Goal: Task Accomplishment & Management: Complete application form

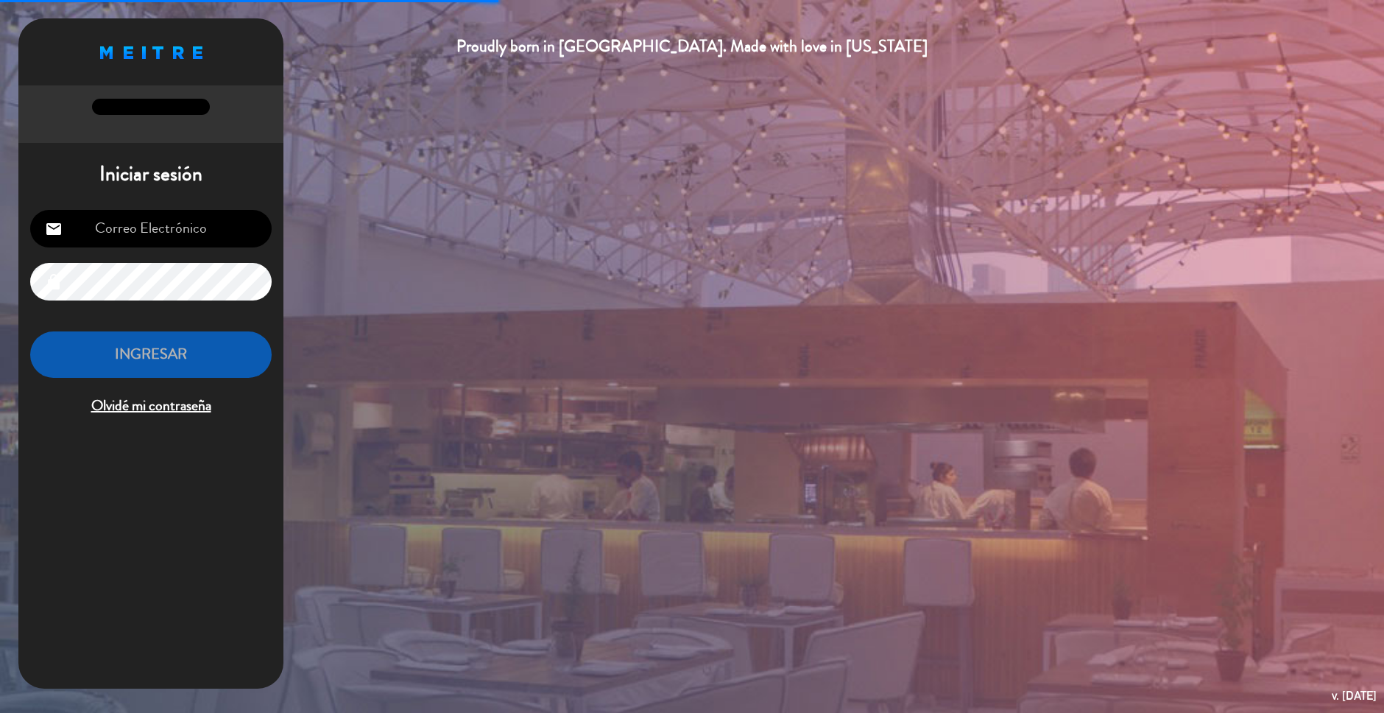
click at [200, 213] on input "email" at bounding box center [150, 229] width 241 height 38
type input "[EMAIL_ADDRESS][DOMAIN_NAME]"
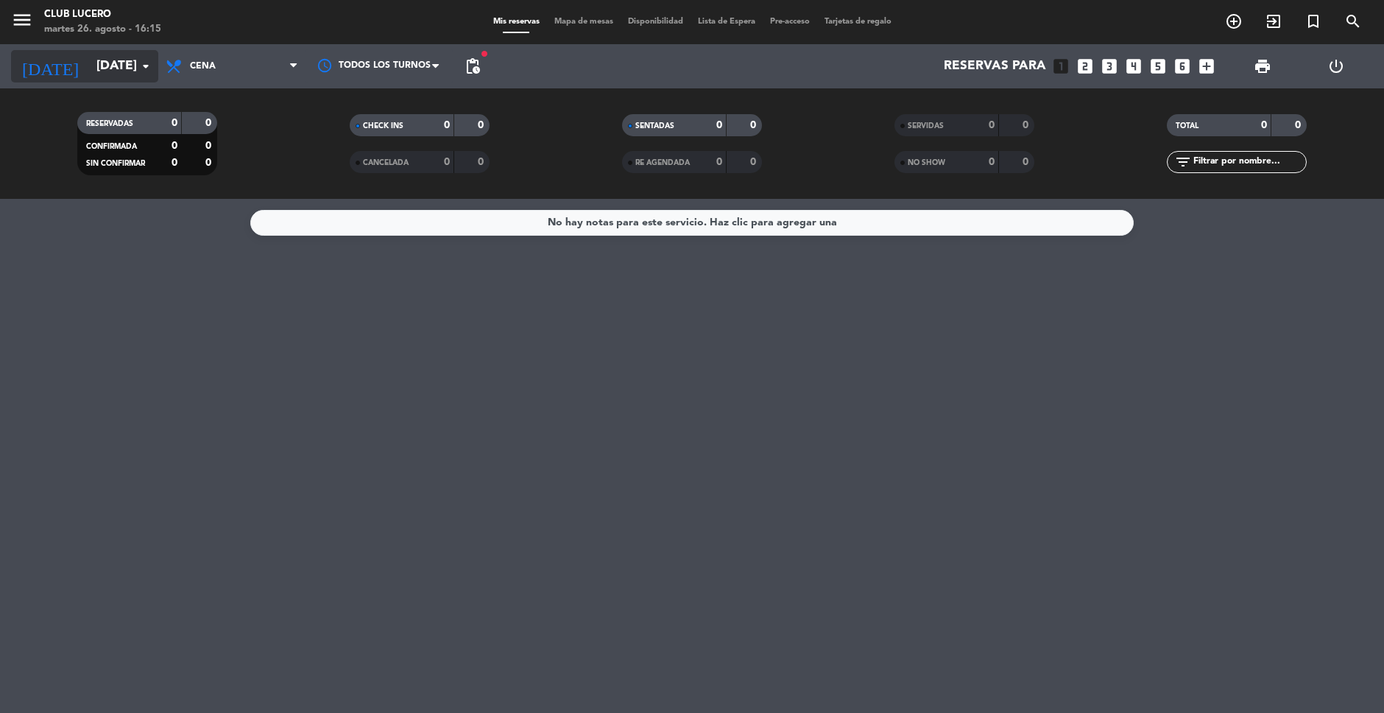
click at [141, 68] on icon "arrow_drop_down" at bounding box center [146, 66] width 18 height 18
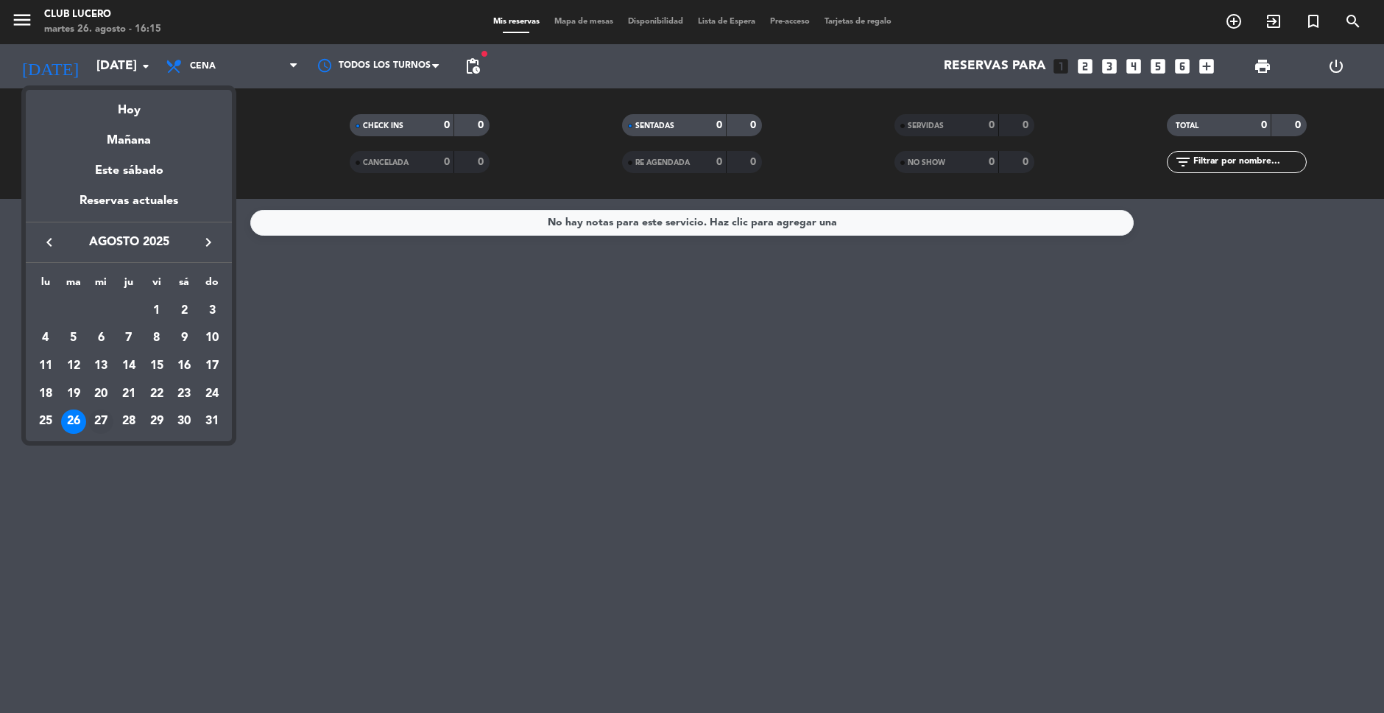
click at [91, 421] on div "27" at bounding box center [100, 421] width 25 height 25
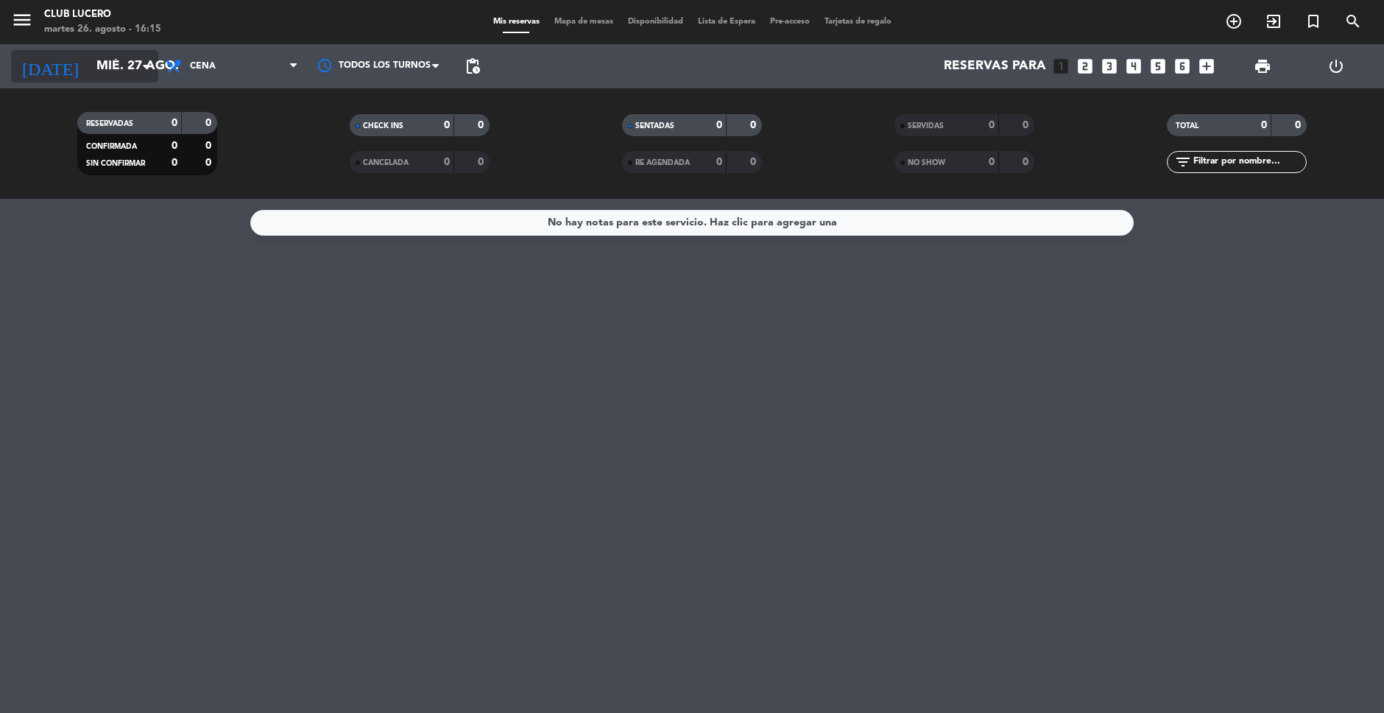
click at [130, 69] on input "mié. 27 ago." at bounding box center [174, 66] width 171 height 29
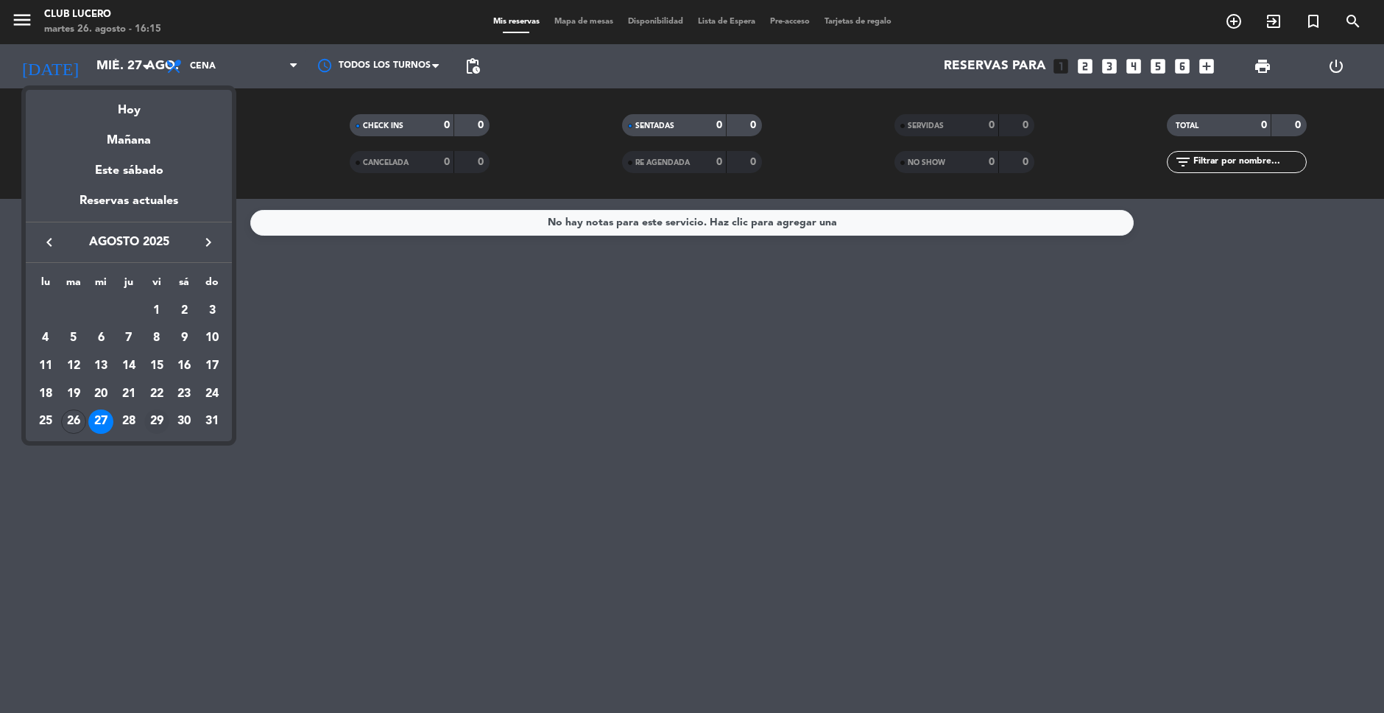
click at [152, 421] on div "29" at bounding box center [156, 421] width 25 height 25
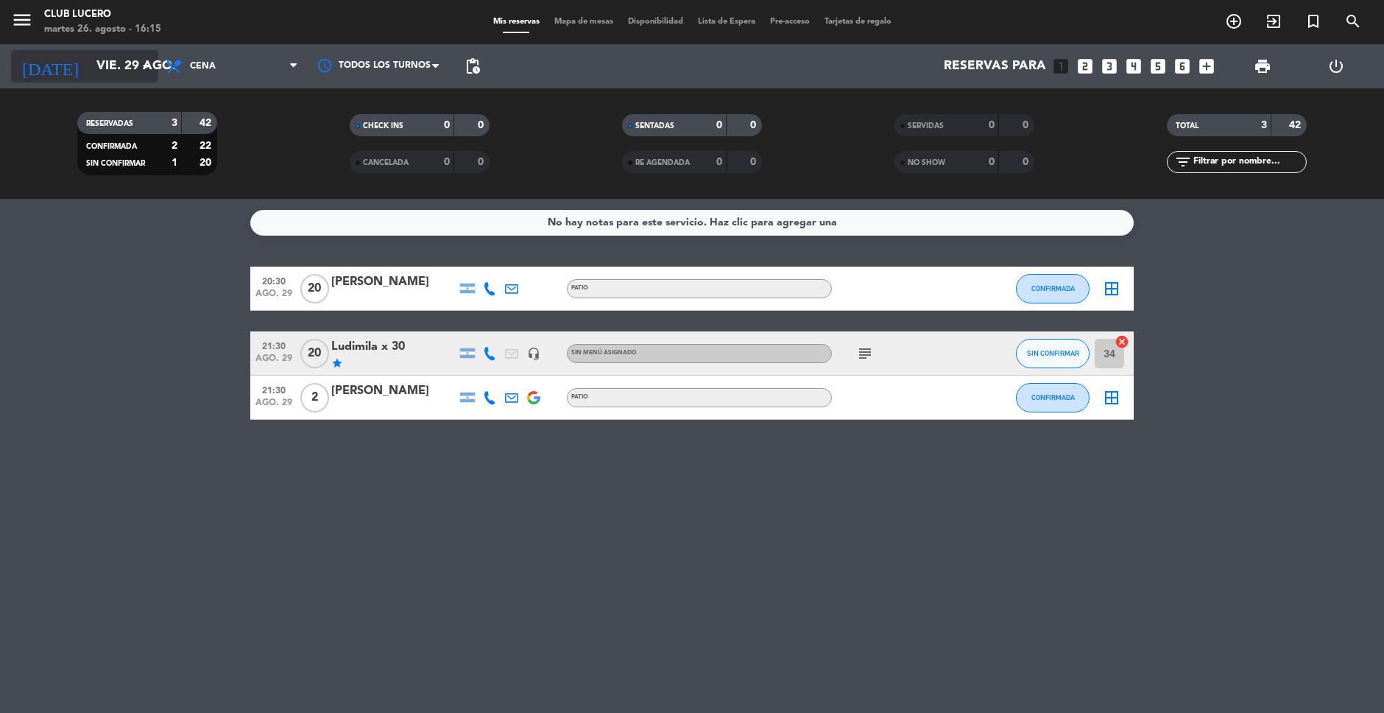
click at [133, 56] on input "vie. 29 ago." at bounding box center [174, 66] width 171 height 29
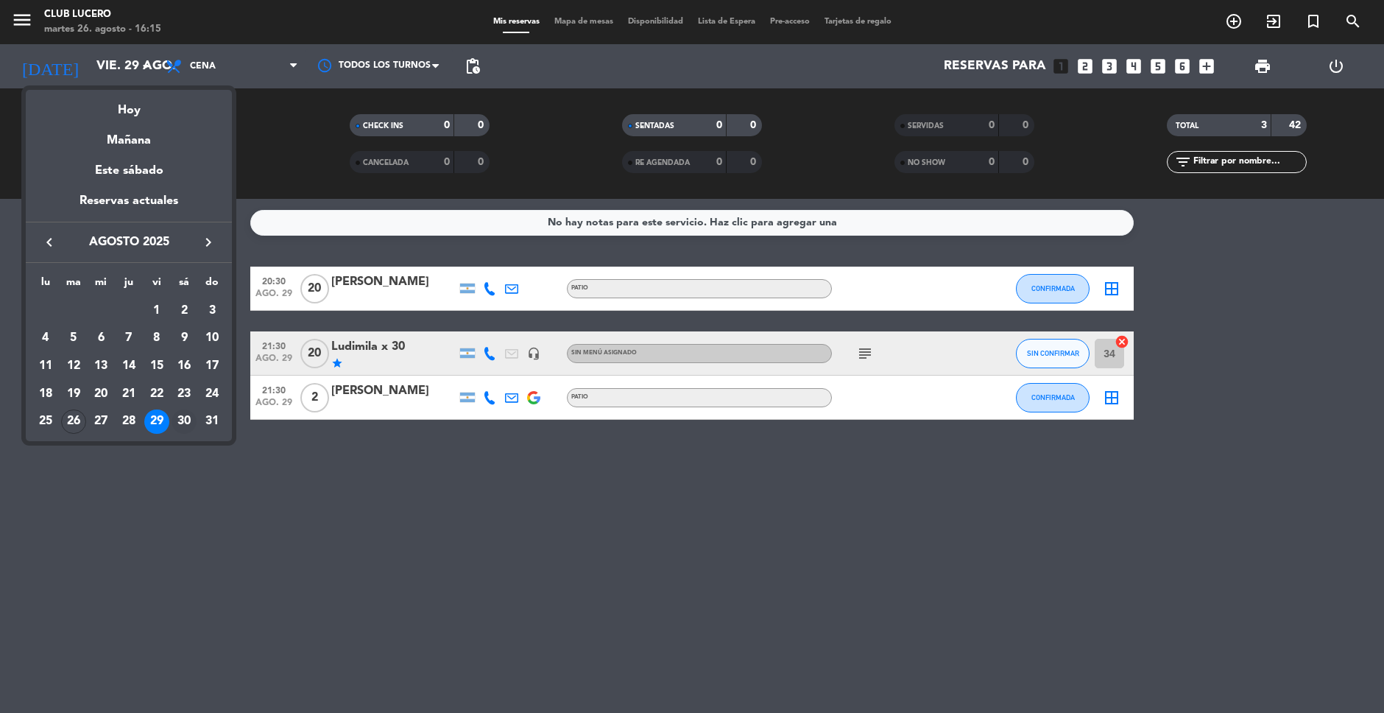
click at [184, 420] on div "30" at bounding box center [184, 421] width 25 height 25
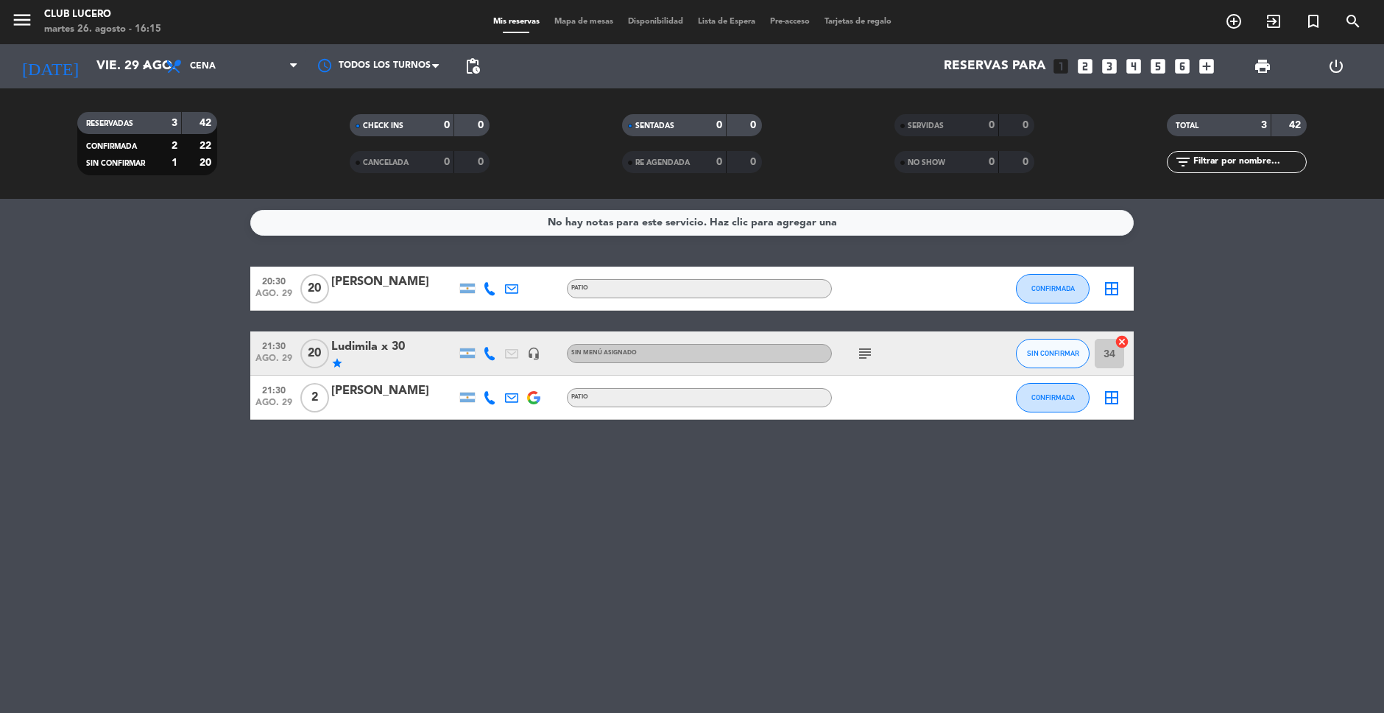
type input "sáb. 30 ago."
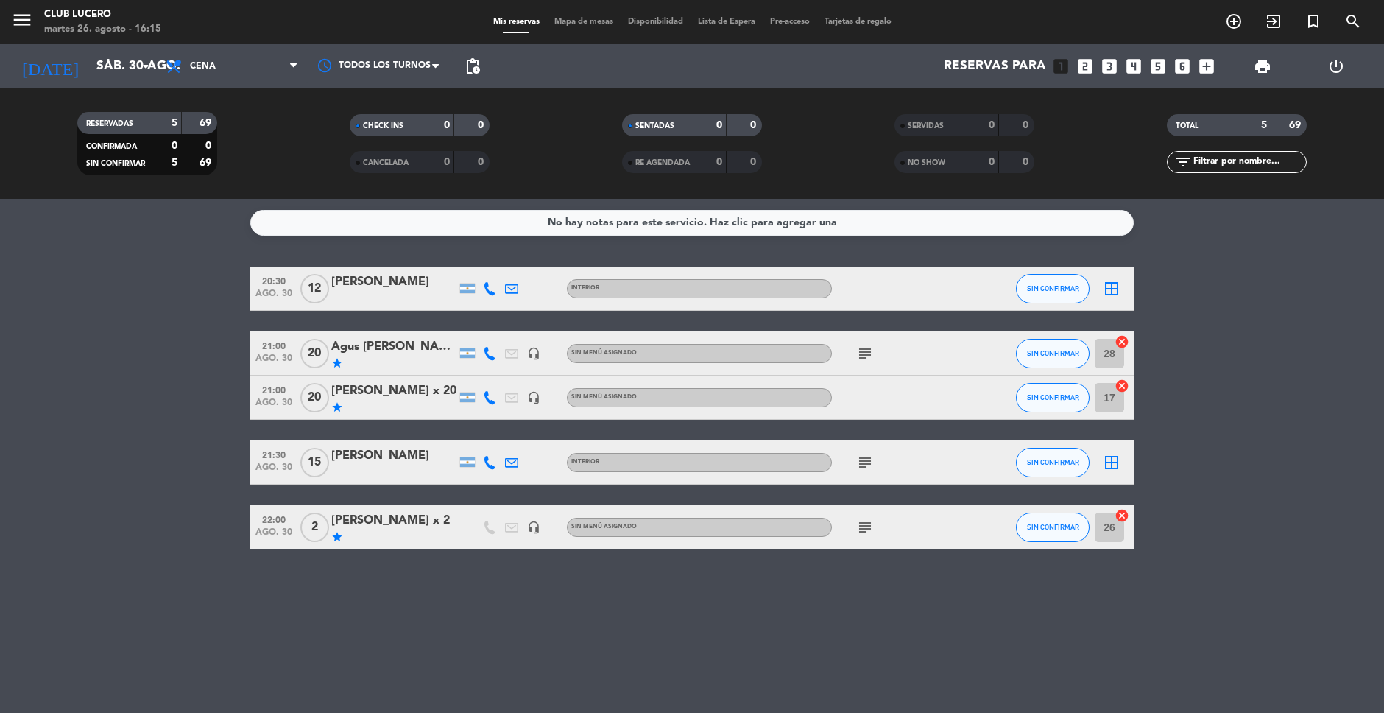
click at [583, 22] on span "Mapa de mesas" at bounding box center [584, 22] width 74 height 8
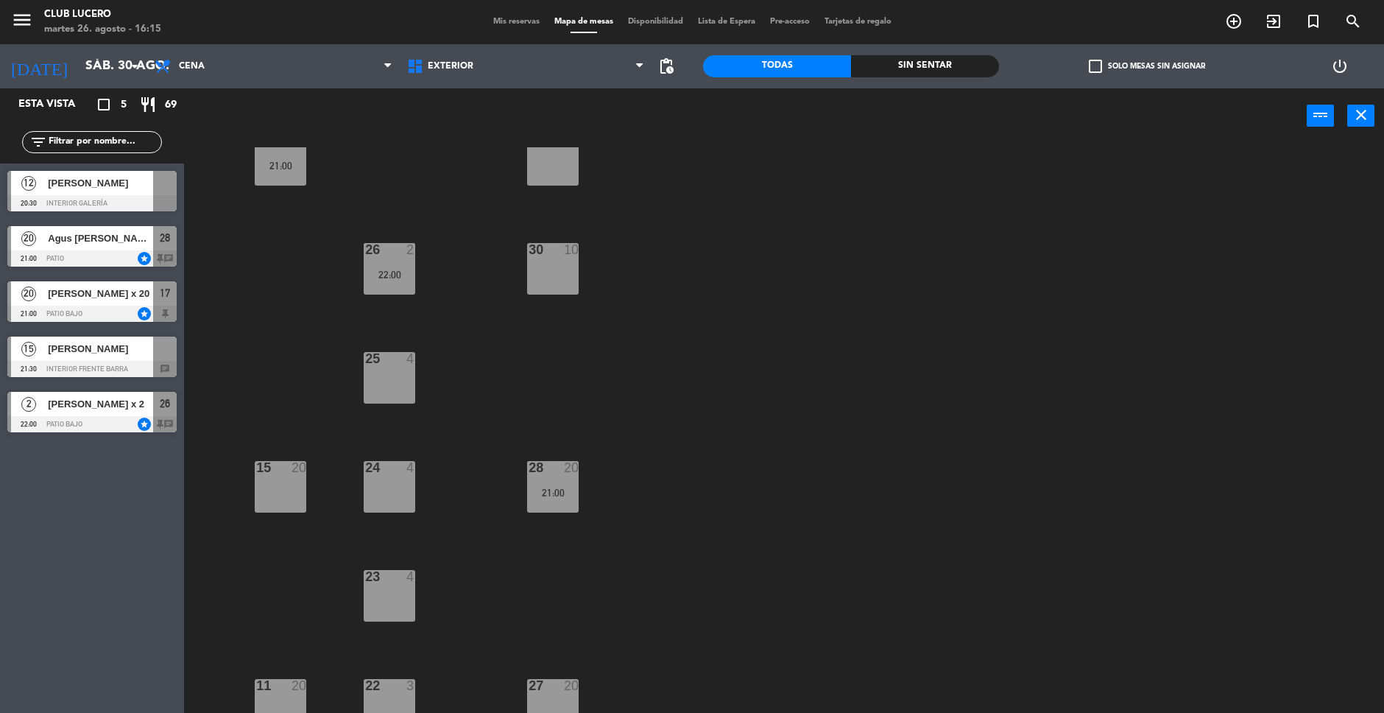
scroll to position [259, 0]
click at [283, 482] on div "15 20" at bounding box center [281, 485] width 52 height 52
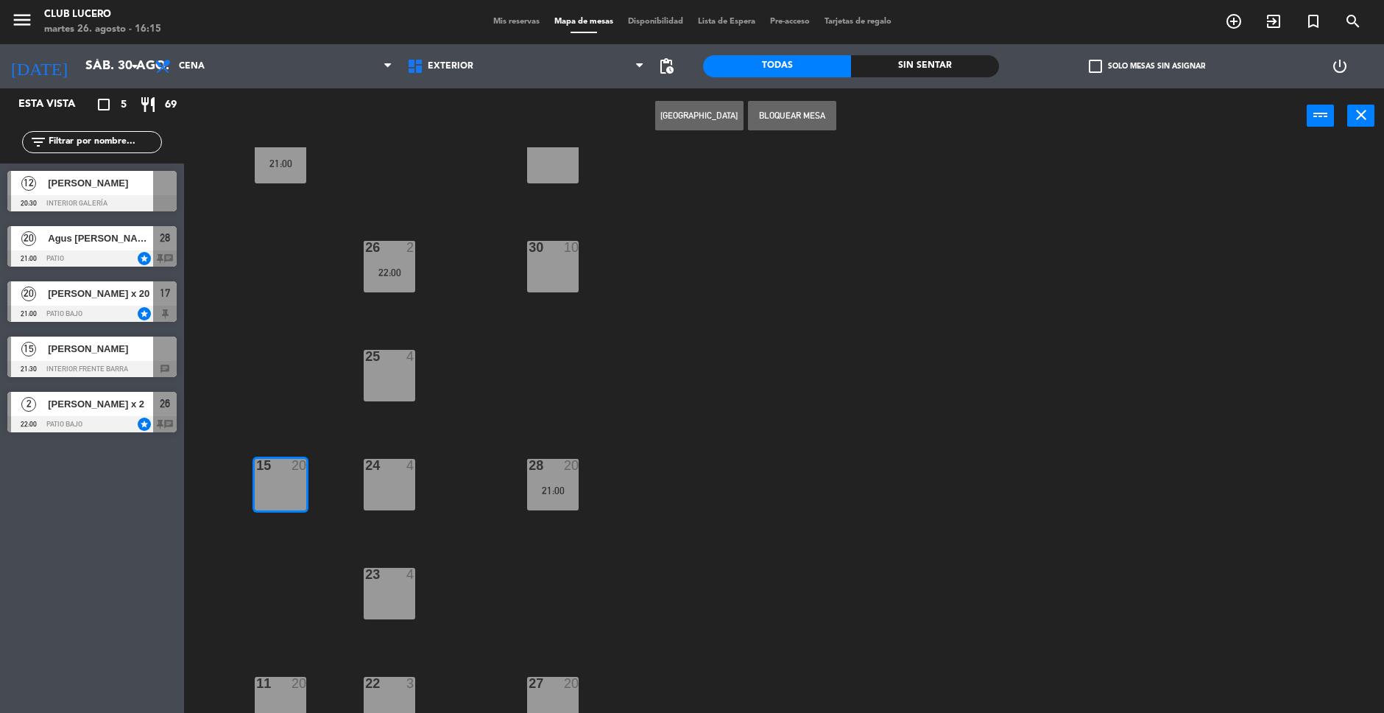
click at [674, 104] on button "[GEOGRAPHIC_DATA]" at bounding box center [699, 115] width 88 height 29
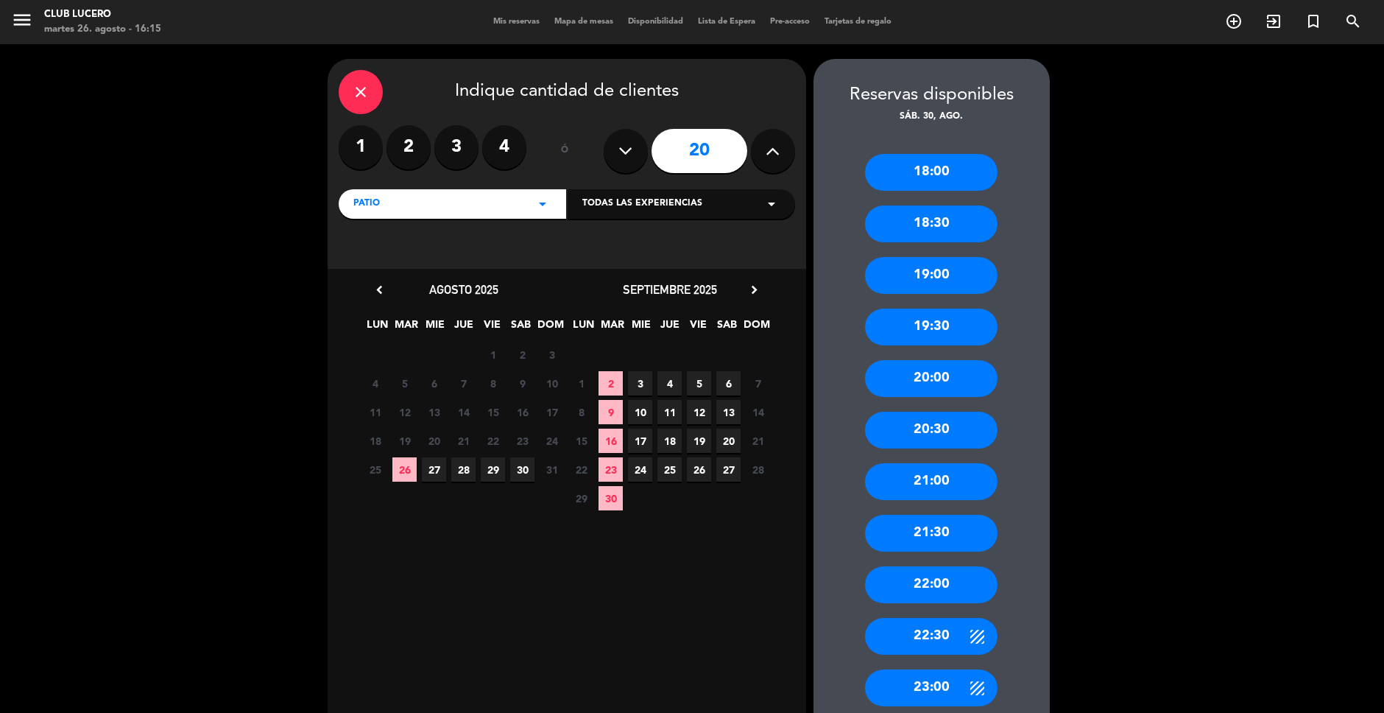
click at [515, 468] on span "30" at bounding box center [522, 469] width 24 height 24
click at [929, 692] on div "23:00" at bounding box center [931, 687] width 133 height 37
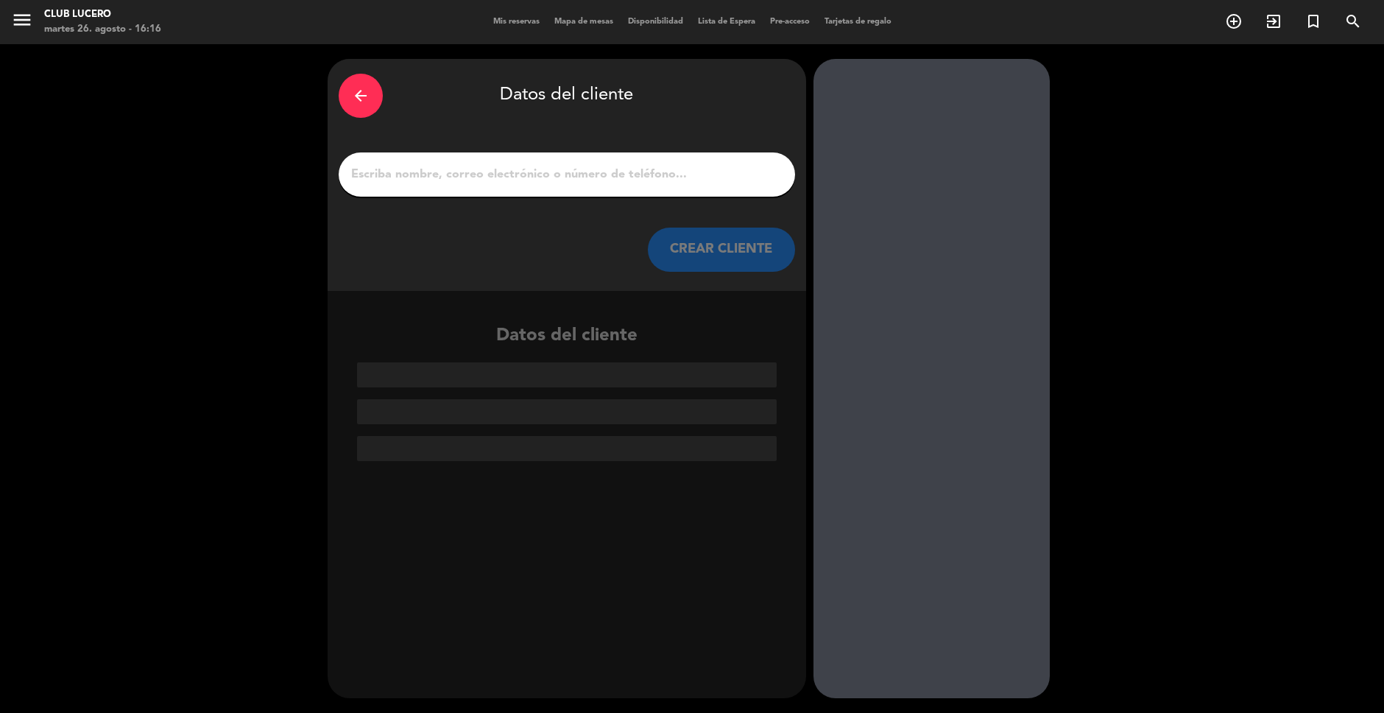
click at [445, 164] on input "1" at bounding box center [567, 174] width 434 height 21
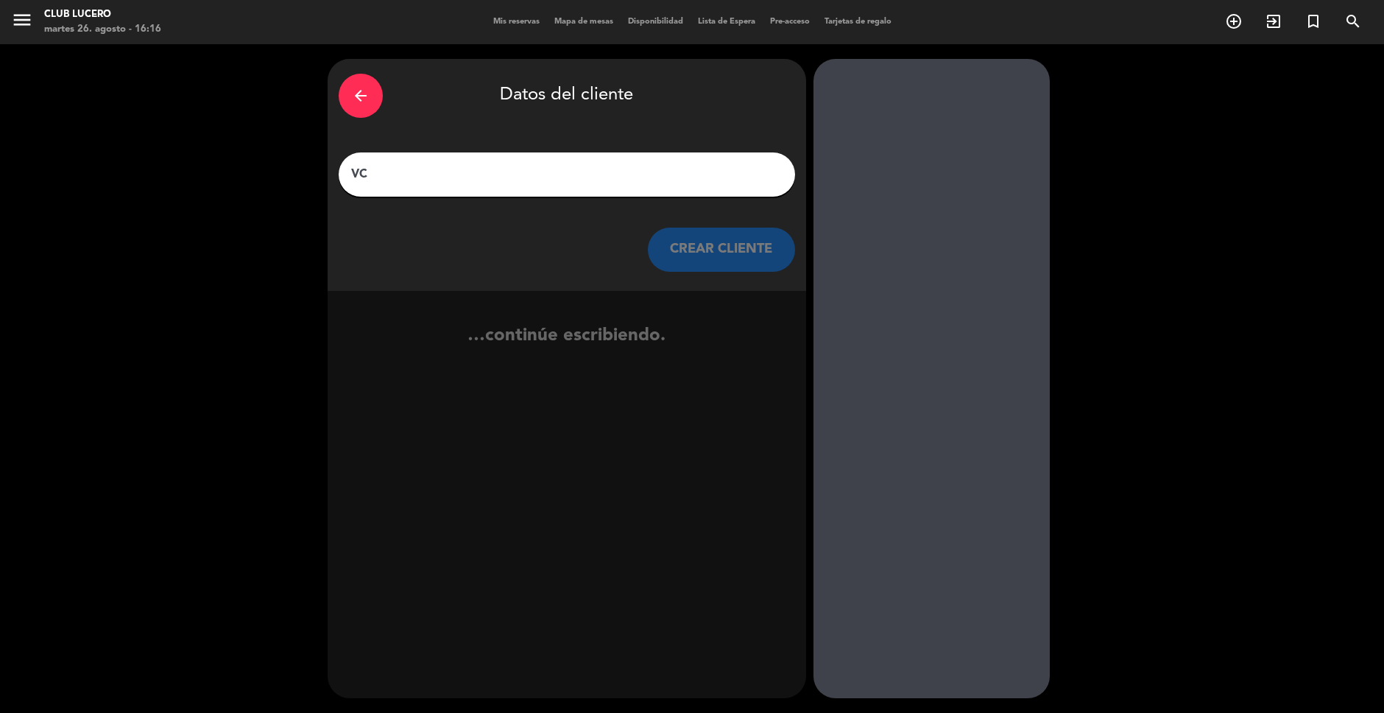
type input "V"
type input "Ceci x 20"
click at [655, 240] on button "CREAR CLIENTE" at bounding box center [721, 250] width 147 height 44
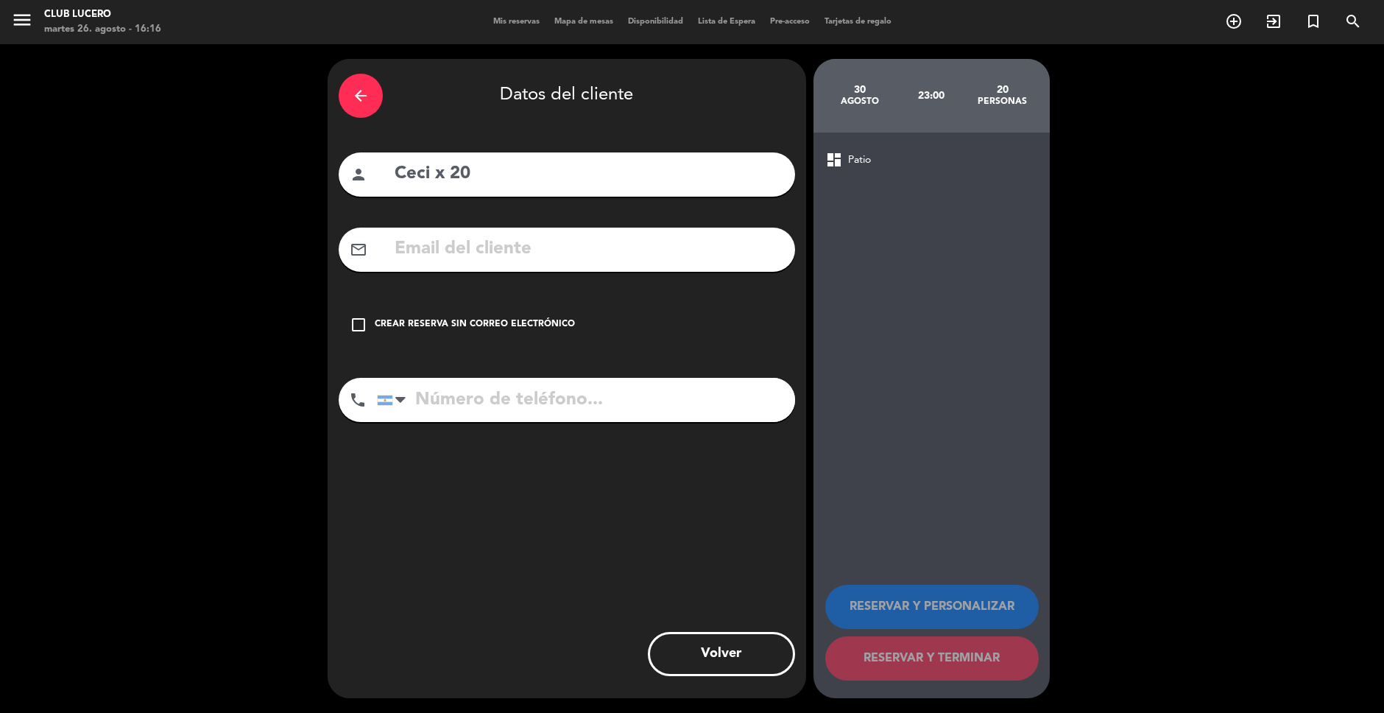
click at [505, 183] on input "Ceci x 20" at bounding box center [588, 174] width 391 height 30
type input "Ceci x 30"
click at [485, 413] on input "tel" at bounding box center [586, 400] width 418 height 44
paste input "[PHONE_NUMBER]"
type input "[PHONE_NUMBER]"
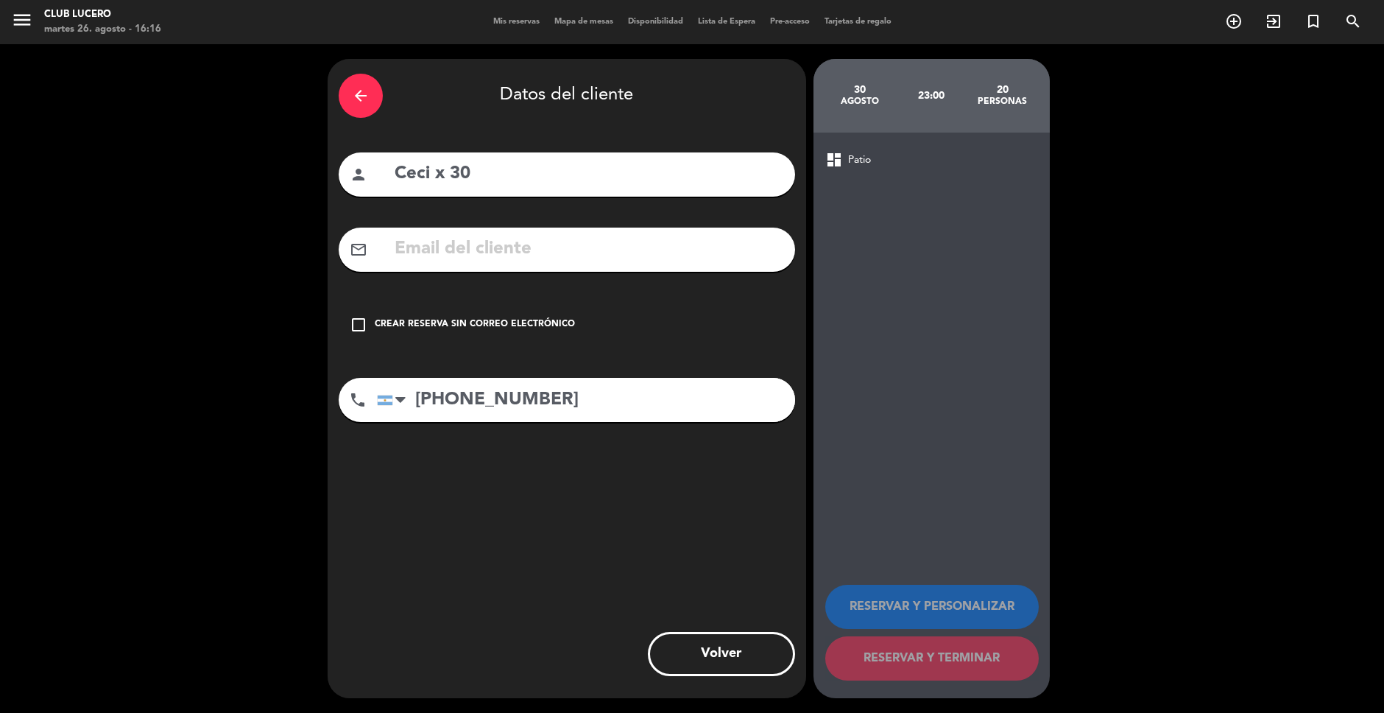
click at [360, 324] on icon "check_box_outline_blank" at bounding box center [359, 325] width 18 height 18
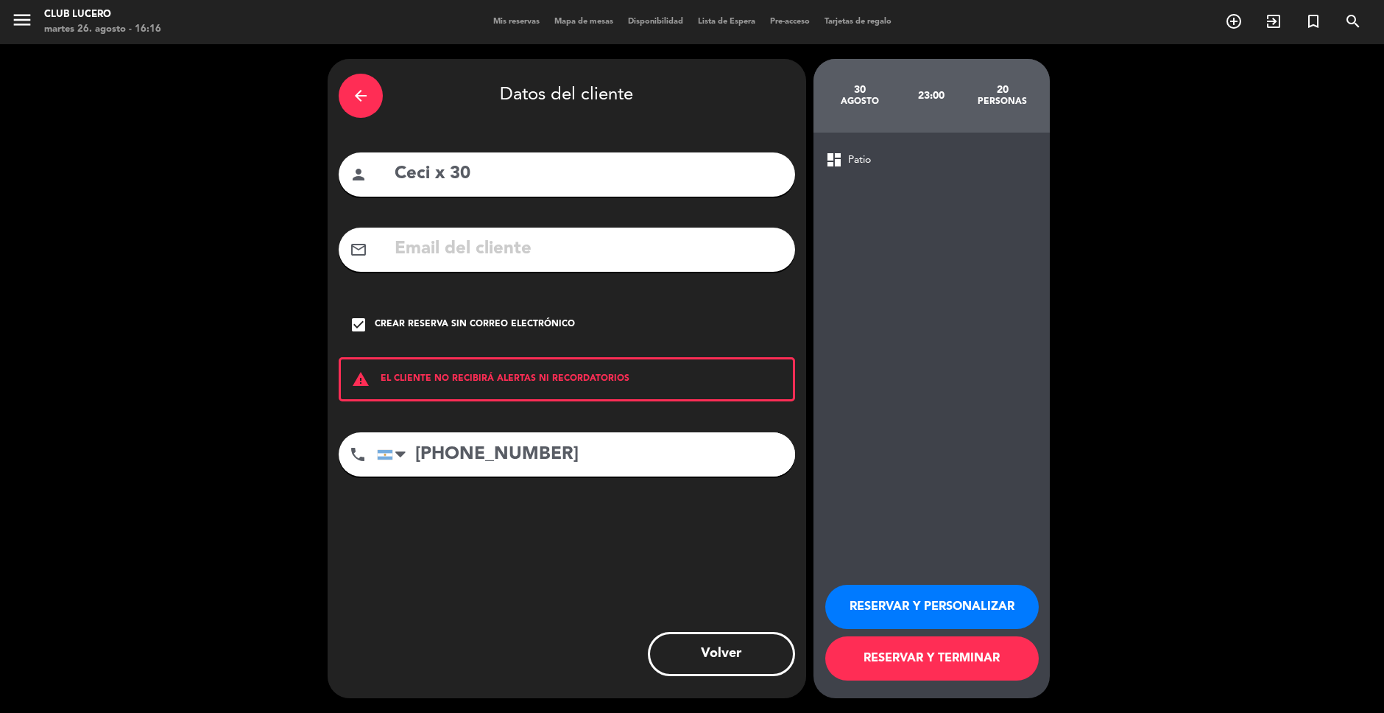
click at [873, 592] on button "RESERVAR Y PERSONALIZAR" at bounding box center [932, 607] width 214 height 44
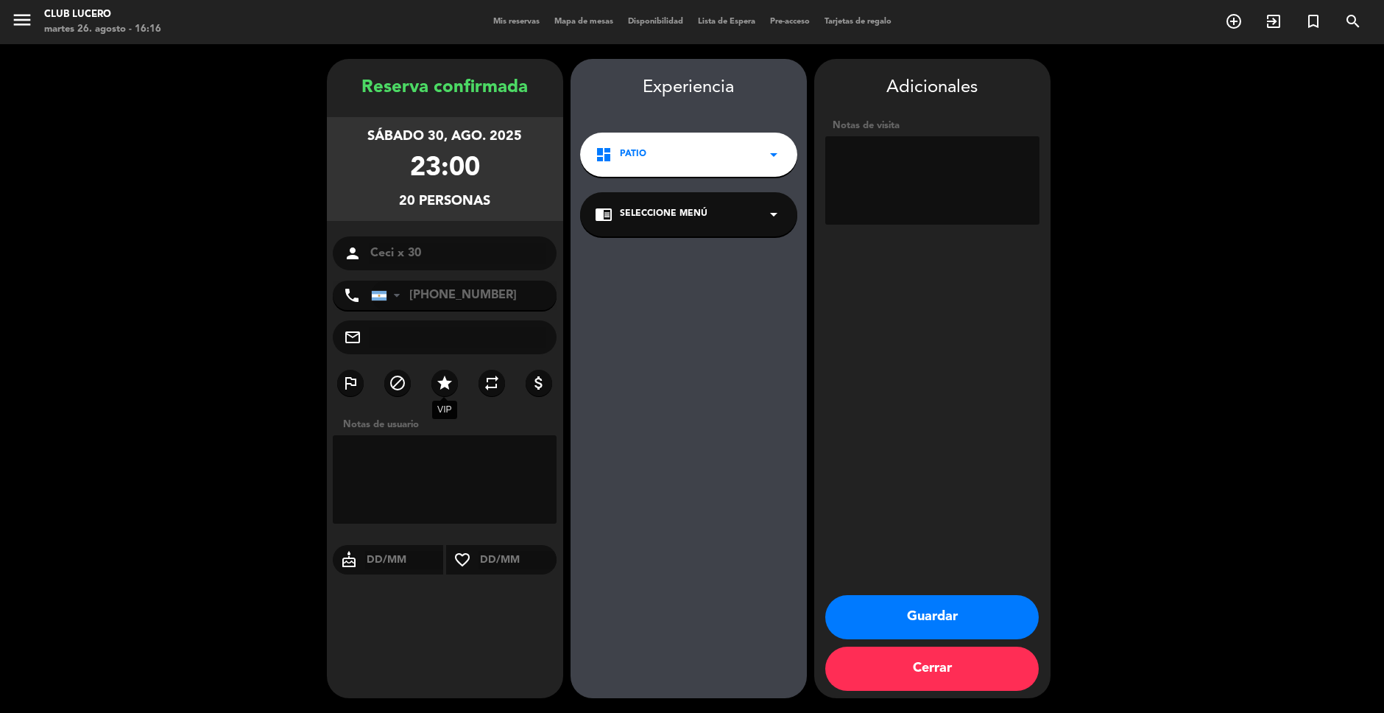
click at [437, 378] on icon "star" at bounding box center [445, 383] width 18 height 18
click at [949, 166] on textarea at bounding box center [932, 180] width 214 height 88
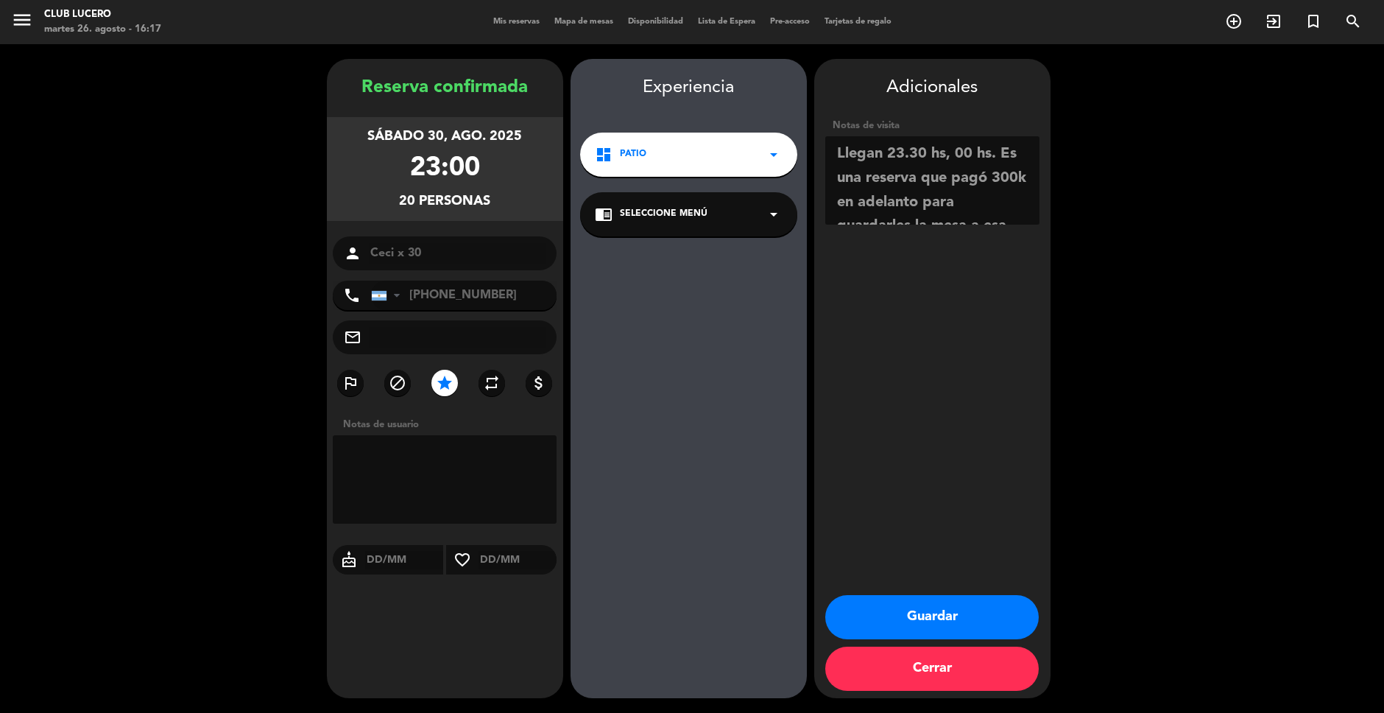
drag, startPoint x: 882, startPoint y: 213, endPoint x: 875, endPoint y: 90, distance: 123.2
click at [875, 90] on div "Adicionales Notas de visita" at bounding box center [932, 152] width 236 height 157
type textarea "Llegan 23.30 hs, 00 hs. Es una reserva que pagó 300k en adelanto para guardarle…"
click at [933, 617] on button "Guardar" at bounding box center [932, 617] width 214 height 44
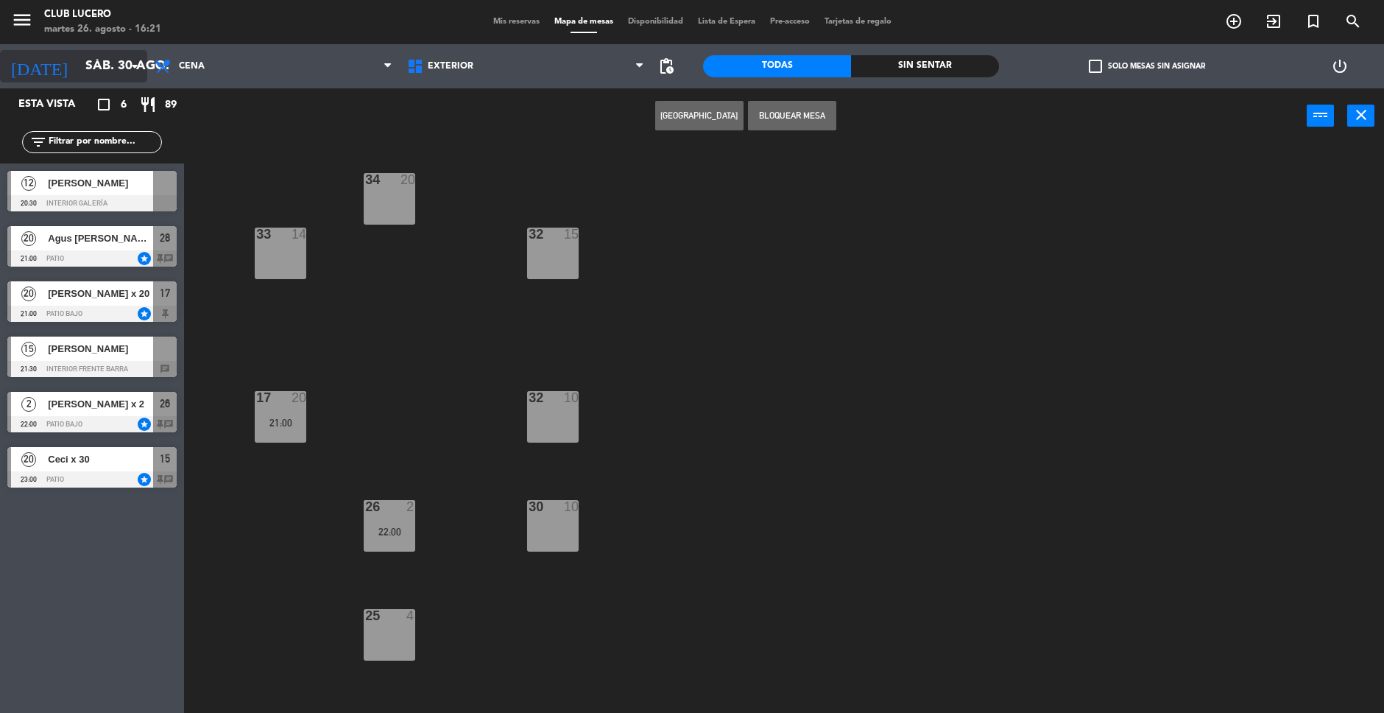
click at [98, 60] on input "sáb. 30 ago." at bounding box center [163, 66] width 171 height 29
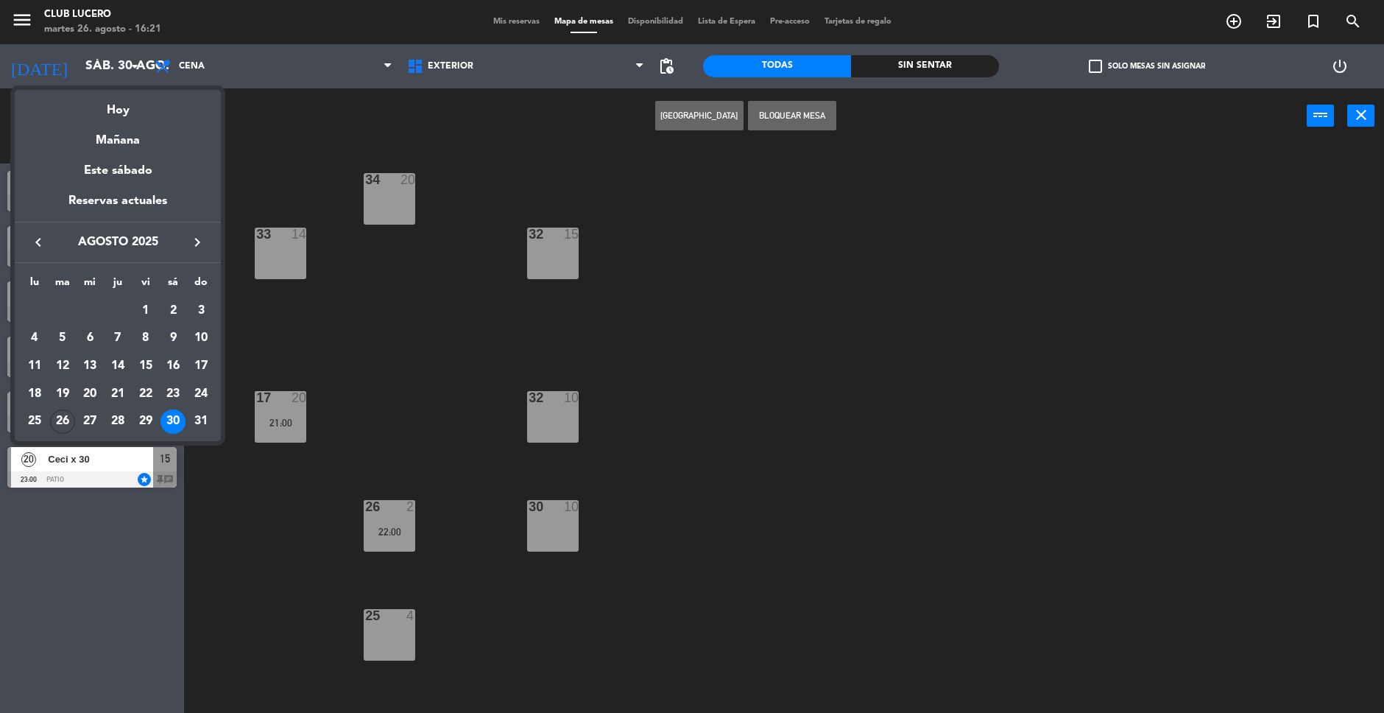
click at [194, 243] on icon "keyboard_arrow_right" at bounding box center [197, 242] width 18 height 18
click at [170, 342] on div "6" at bounding box center [173, 337] width 25 height 25
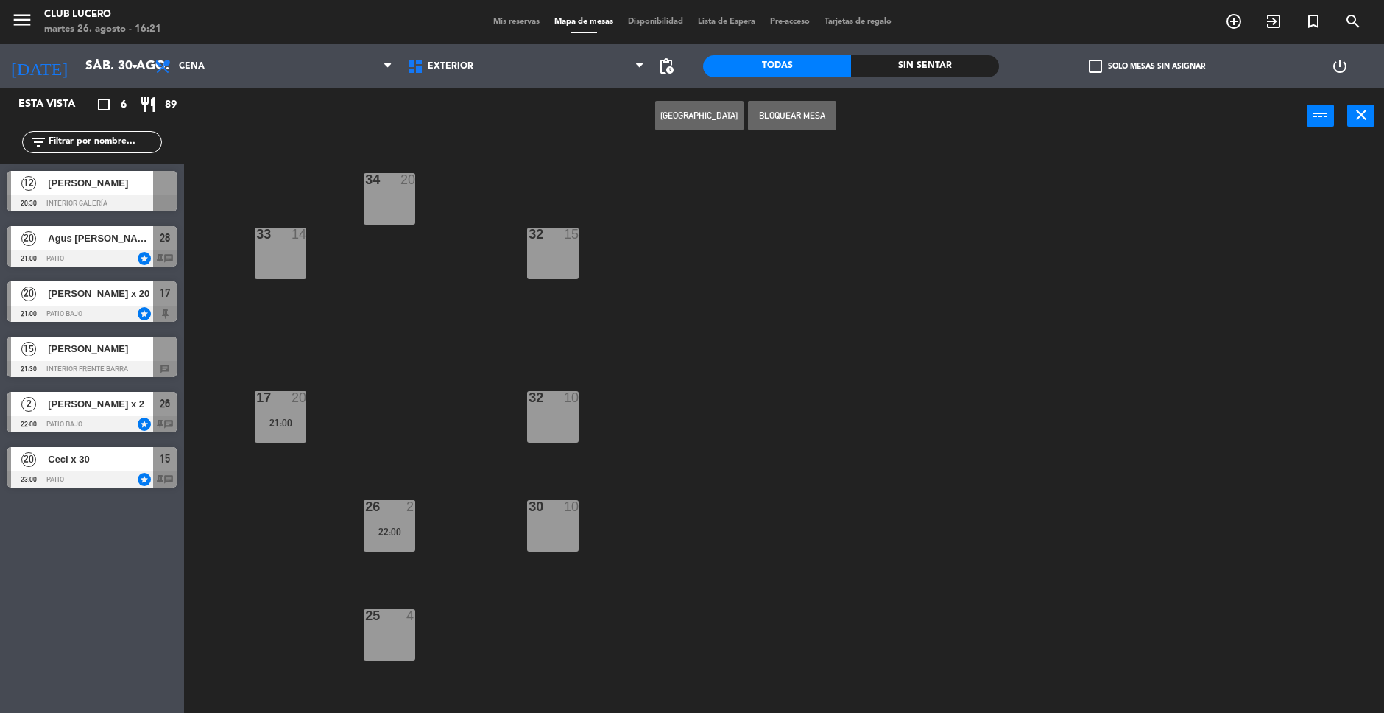
type input "[DATE]"
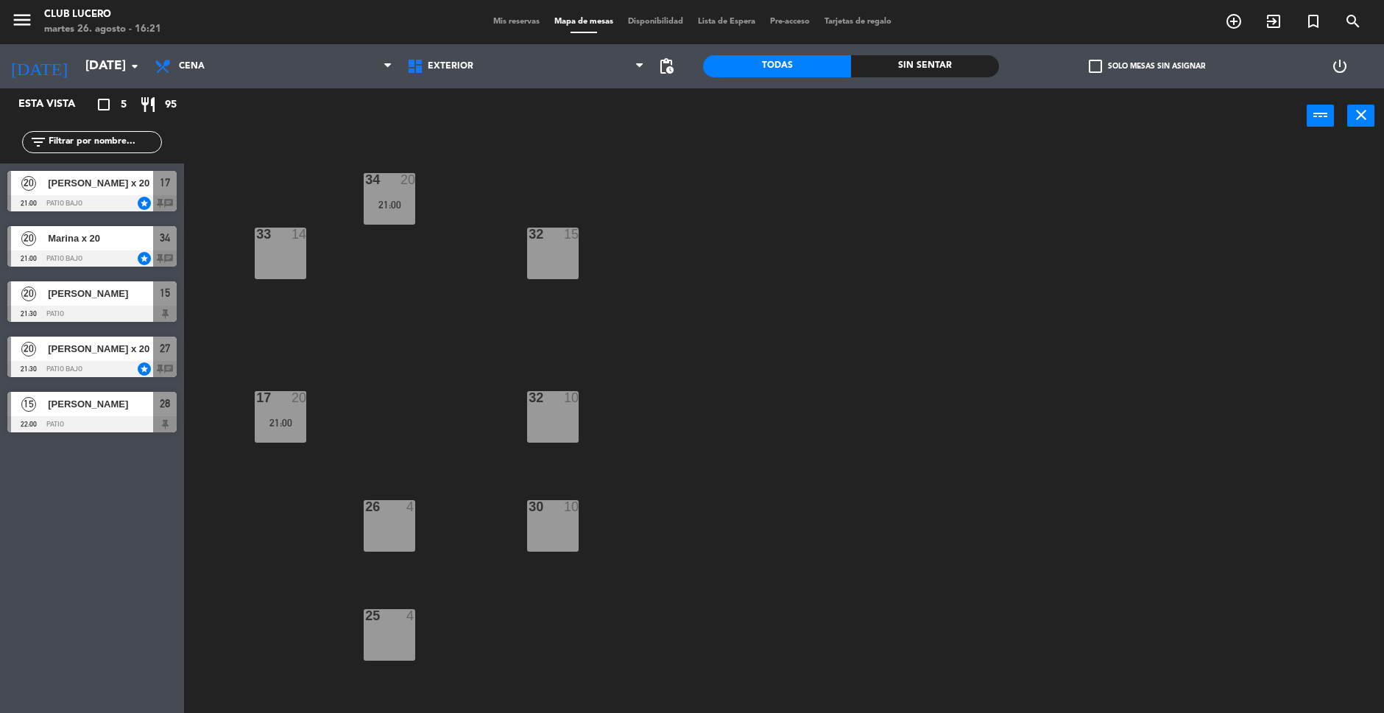
click at [421, 200] on div "34 20 21:00 32 15 33 14 17 20 21:00 32 10 30 10 26 4 25 4 15 20 21:30 28 15 22:…" at bounding box center [791, 431] width 1186 height 569
click at [395, 202] on div "21:00" at bounding box center [390, 205] width 52 height 10
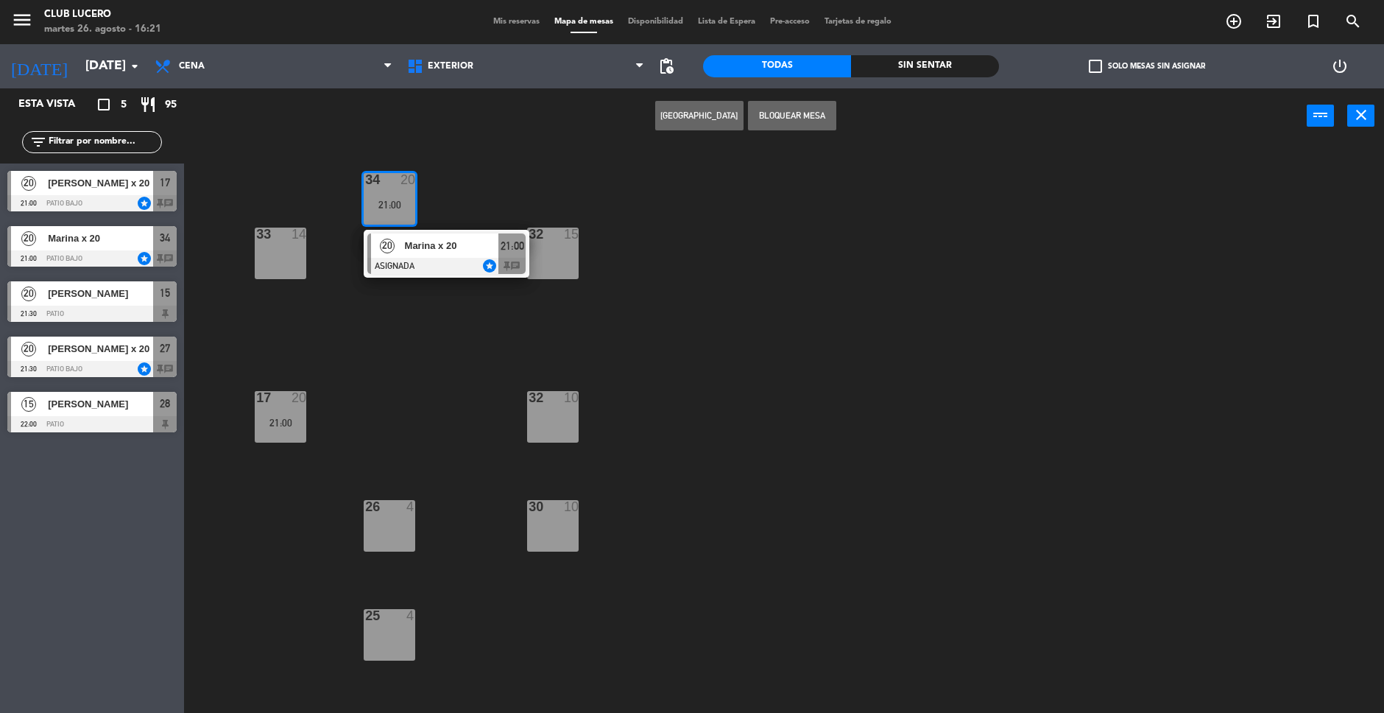
click at [434, 255] on div "Marina x 20" at bounding box center [451, 245] width 96 height 24
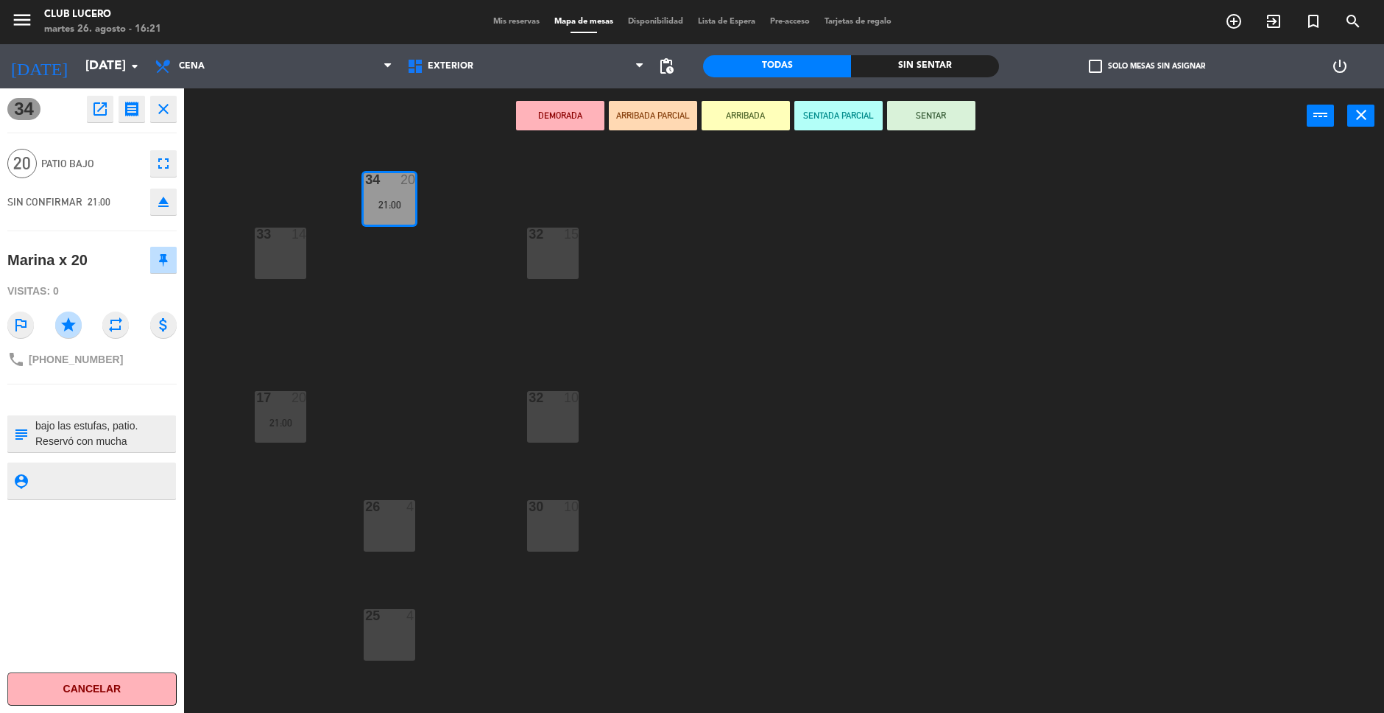
click at [96, 438] on textarea at bounding box center [104, 433] width 141 height 31
click at [371, 320] on div "34 20 21:00 32 15 33 14 17 20 21:00 32 10 30 10 26 4 25 4 15 20 21:30 28 15 22:…" at bounding box center [791, 431] width 1186 height 569
drag, startPoint x: 400, startPoint y: 192, endPoint x: 556, endPoint y: 538, distance: 379.6
click at [556, 538] on div "34 20 21:00 34 20 21:00 32 15 33 14 17 20 21:00 32 10 30 10 26 4 25 4 15 20 21:…" at bounding box center [791, 431] width 1186 height 569
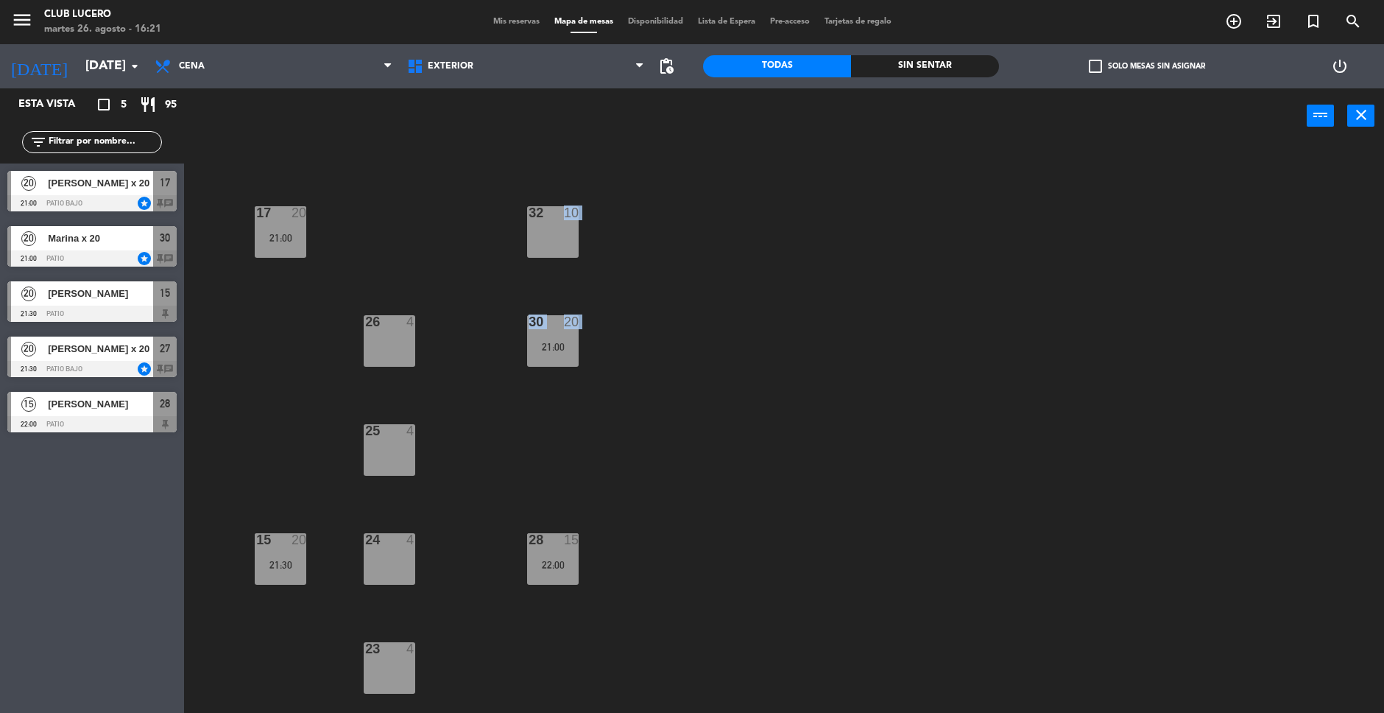
scroll to position [174, 0]
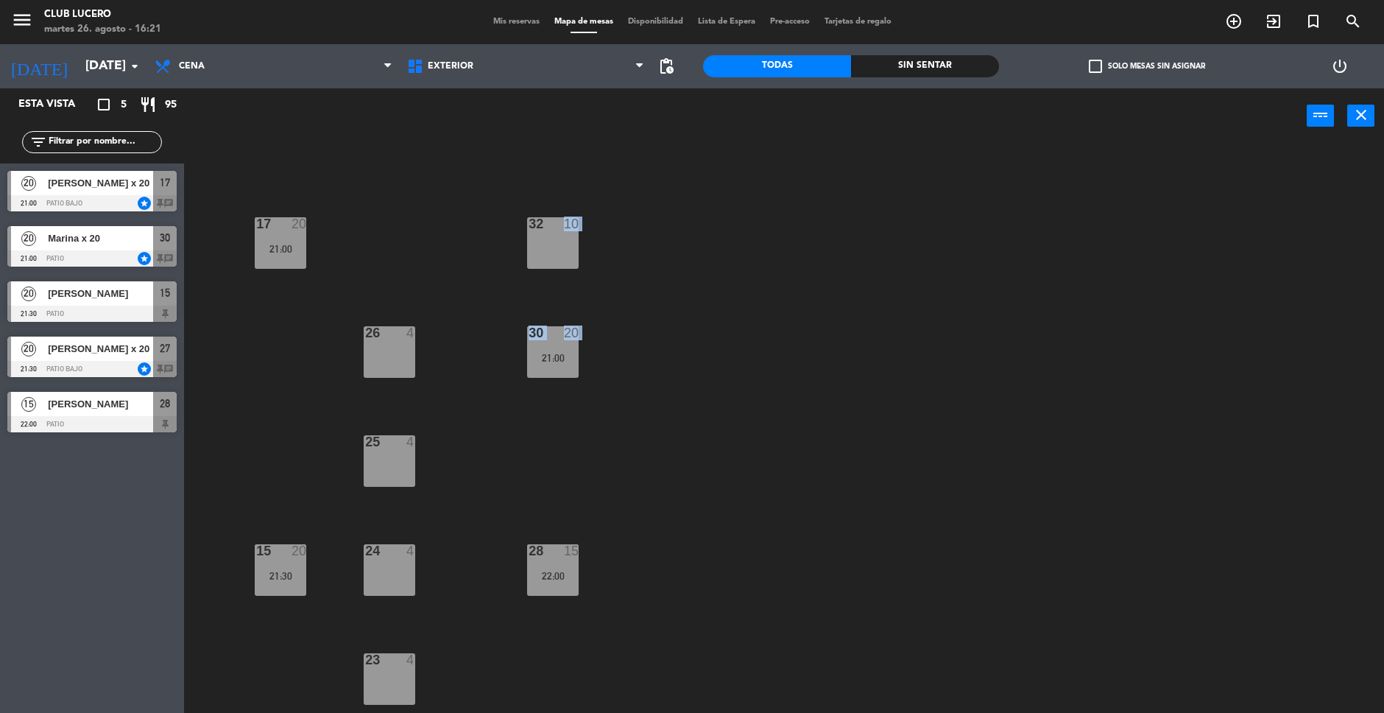
drag, startPoint x: 551, startPoint y: 145, endPoint x: 551, endPoint y: 159, distance: 14.0
click at [551, 159] on main "34 20 32 15 33 14 17 20 21:00 32 10 30 20 21:00 26 4 25 4 15 20 21:30 28 15 22:…" at bounding box center [784, 424] width 1200 height 583
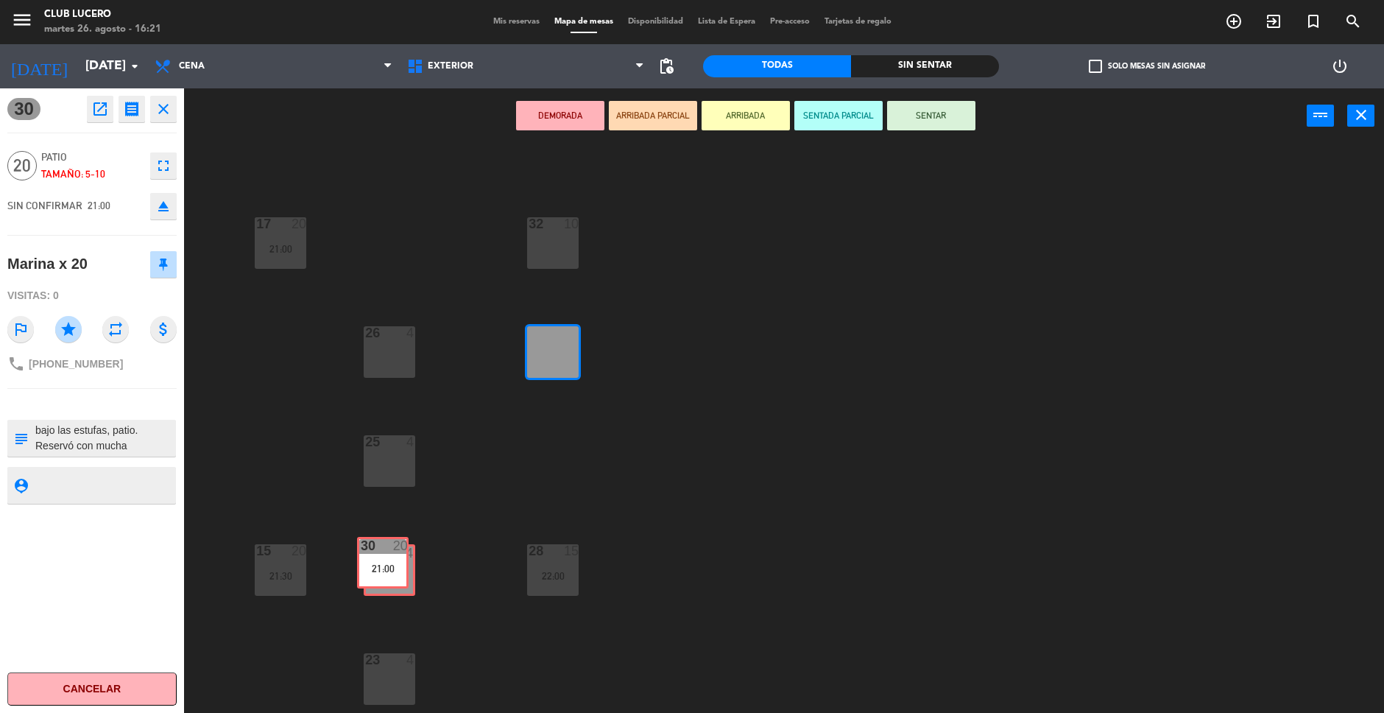
drag, startPoint x: 555, startPoint y: 336, endPoint x: 385, endPoint y: 546, distance: 270.7
click at [385, 546] on div "34 20 32 15 33 14 17 20 21:00 32 10 30 20 21:00 30 20 21:00 26 4 25 4 15 20 21:…" at bounding box center [791, 431] width 1186 height 569
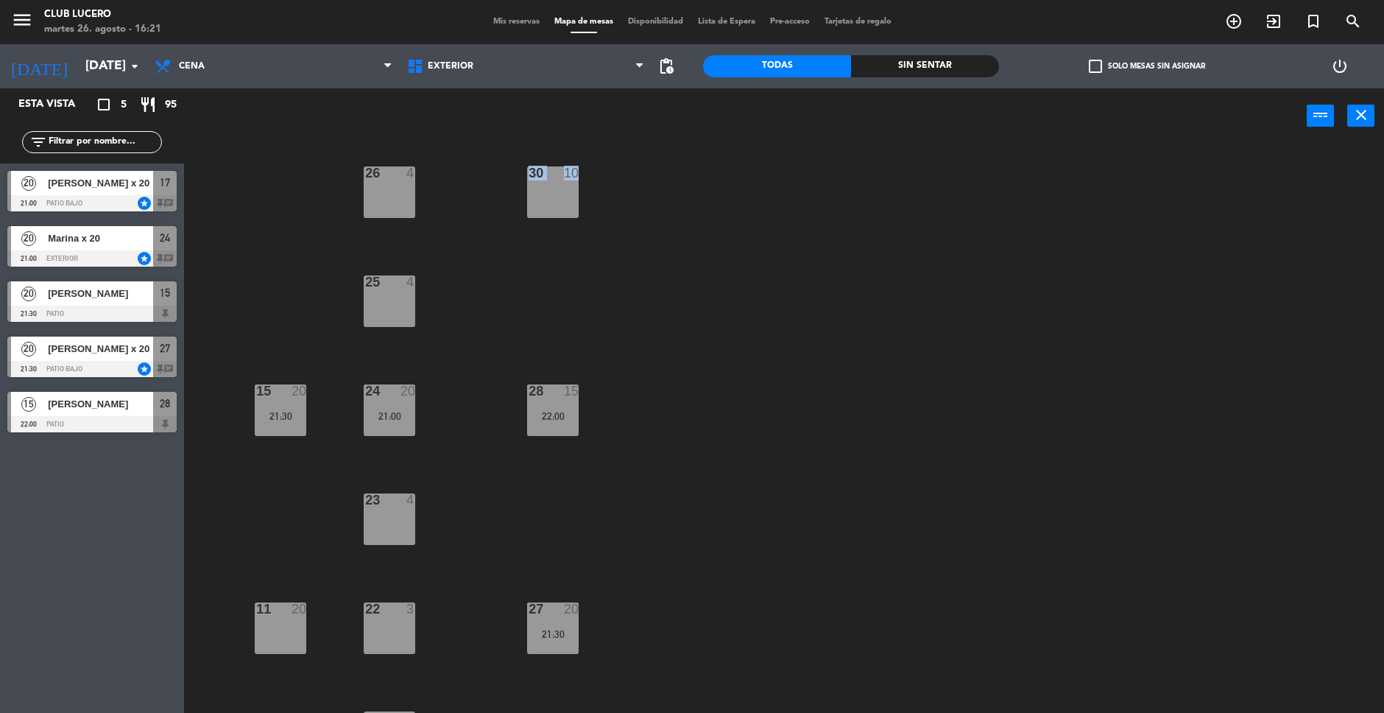
scroll to position [380, 0]
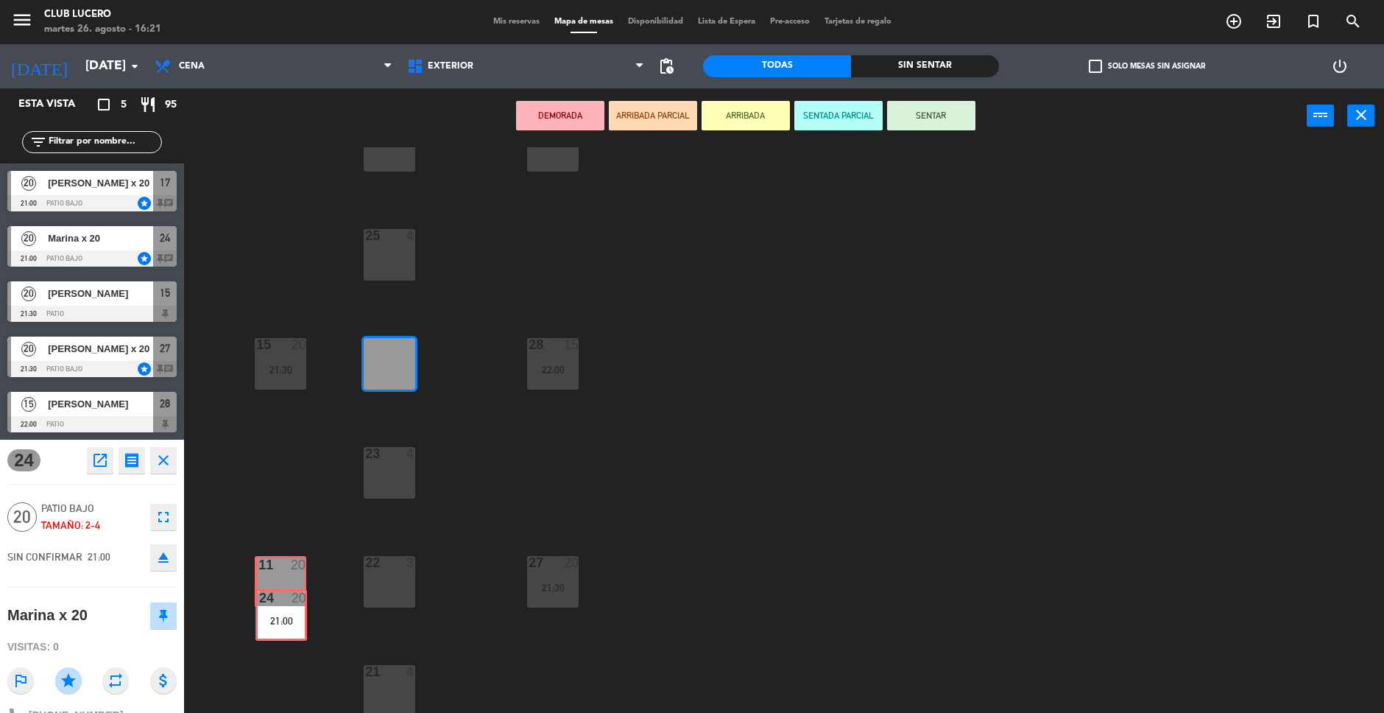
drag, startPoint x: 387, startPoint y: 356, endPoint x: 278, endPoint y: 608, distance: 274.4
click at [278, 608] on div "34 20 32 15 33 14 17 20 21:00 32 10 30 10 26 4 25 4 15 20 21:30 28 15 22:00 24 …" at bounding box center [791, 431] width 1186 height 569
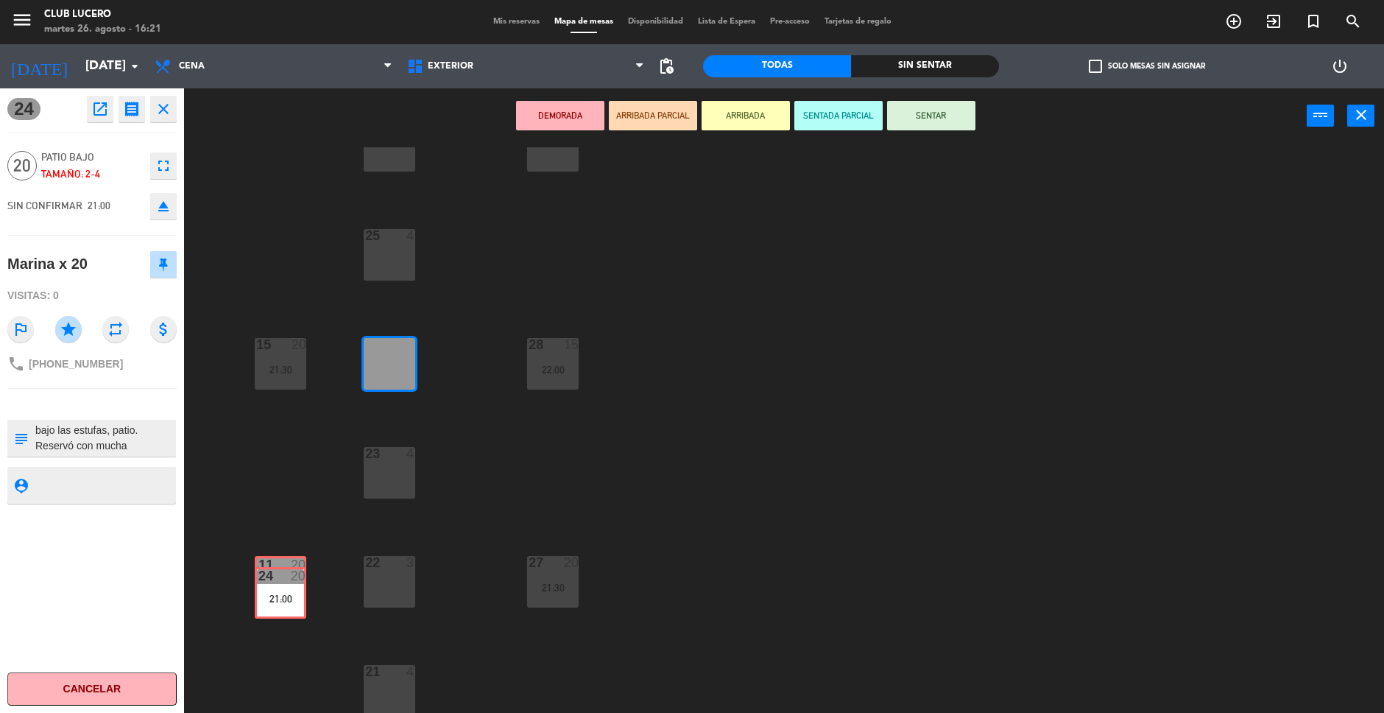
drag, startPoint x: 396, startPoint y: 364, endPoint x: 287, endPoint y: 593, distance: 253.6
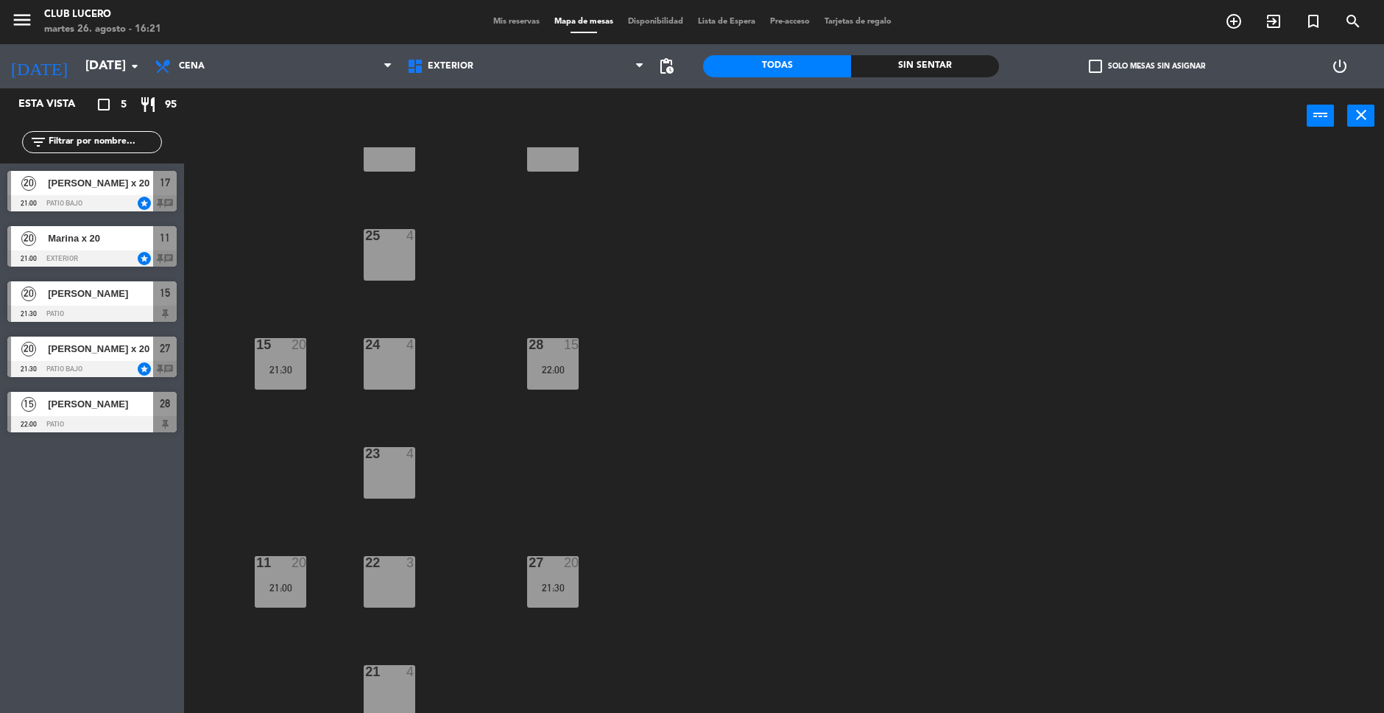
scroll to position [0, 0]
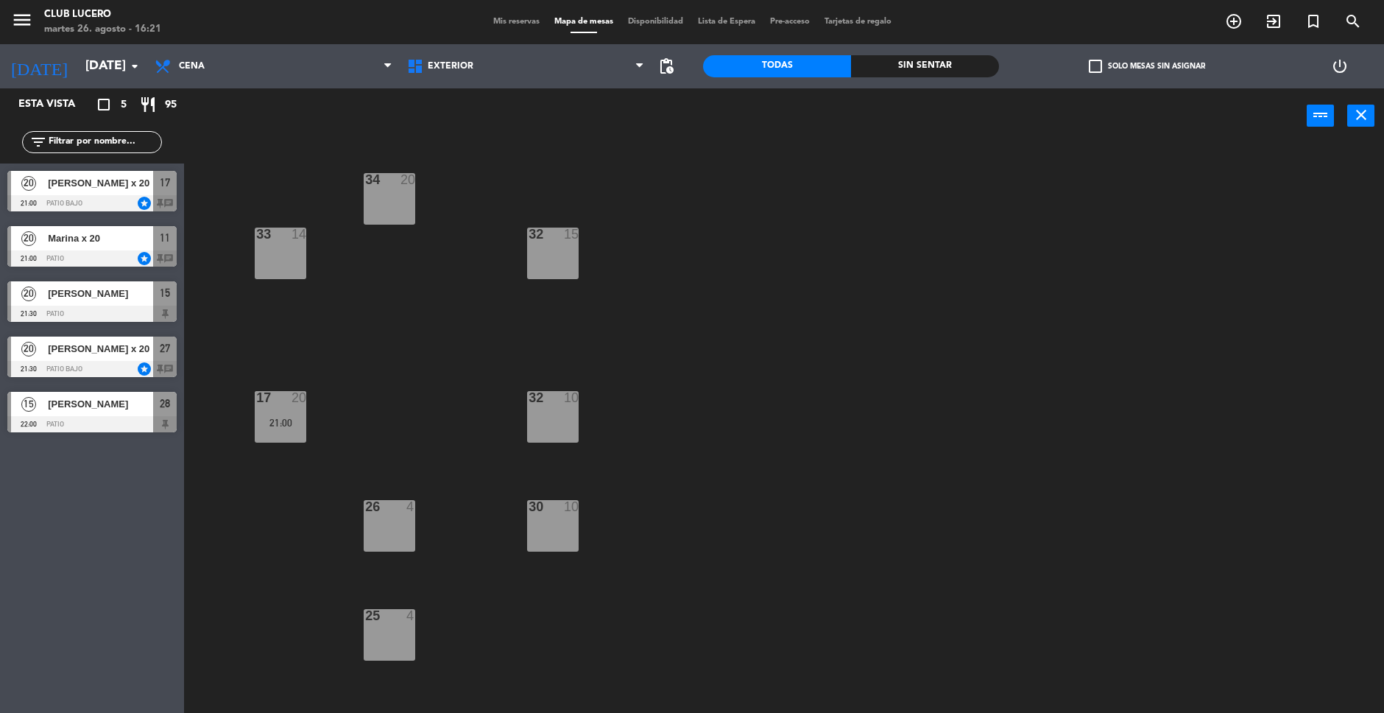
click at [378, 195] on div "34 20" at bounding box center [390, 199] width 52 height 52
click at [668, 118] on button "[GEOGRAPHIC_DATA]" at bounding box center [699, 115] width 88 height 29
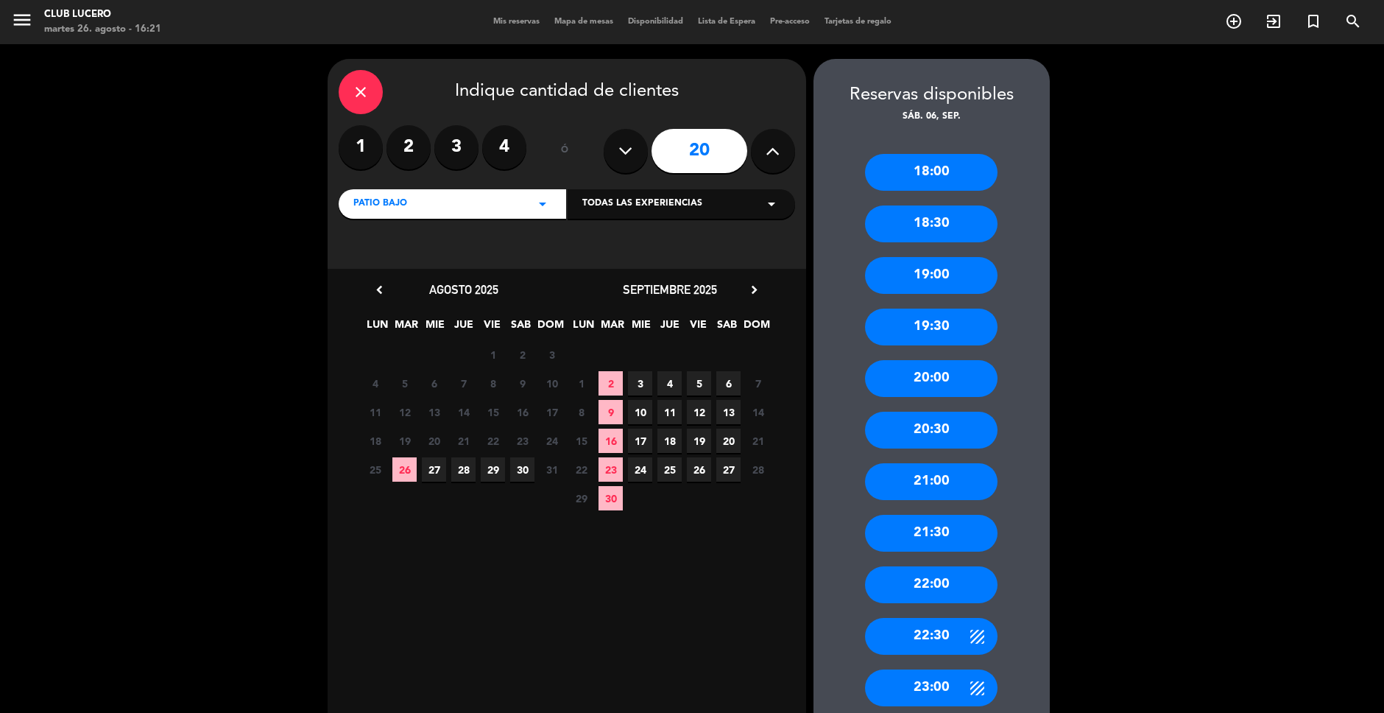
click at [937, 429] on div "20:30" at bounding box center [931, 430] width 133 height 37
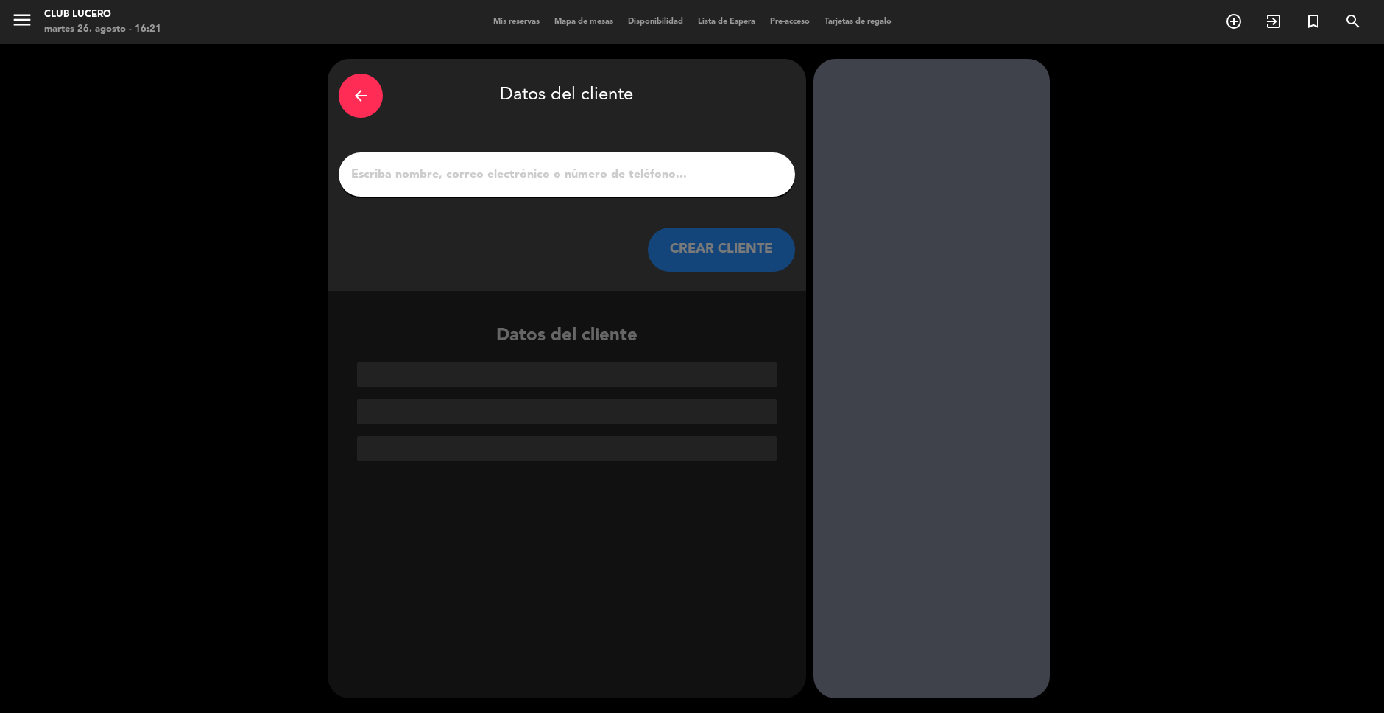
click at [378, 168] on input "1" at bounding box center [567, 174] width 434 height 21
paste input "~[PERSON_NAME]"
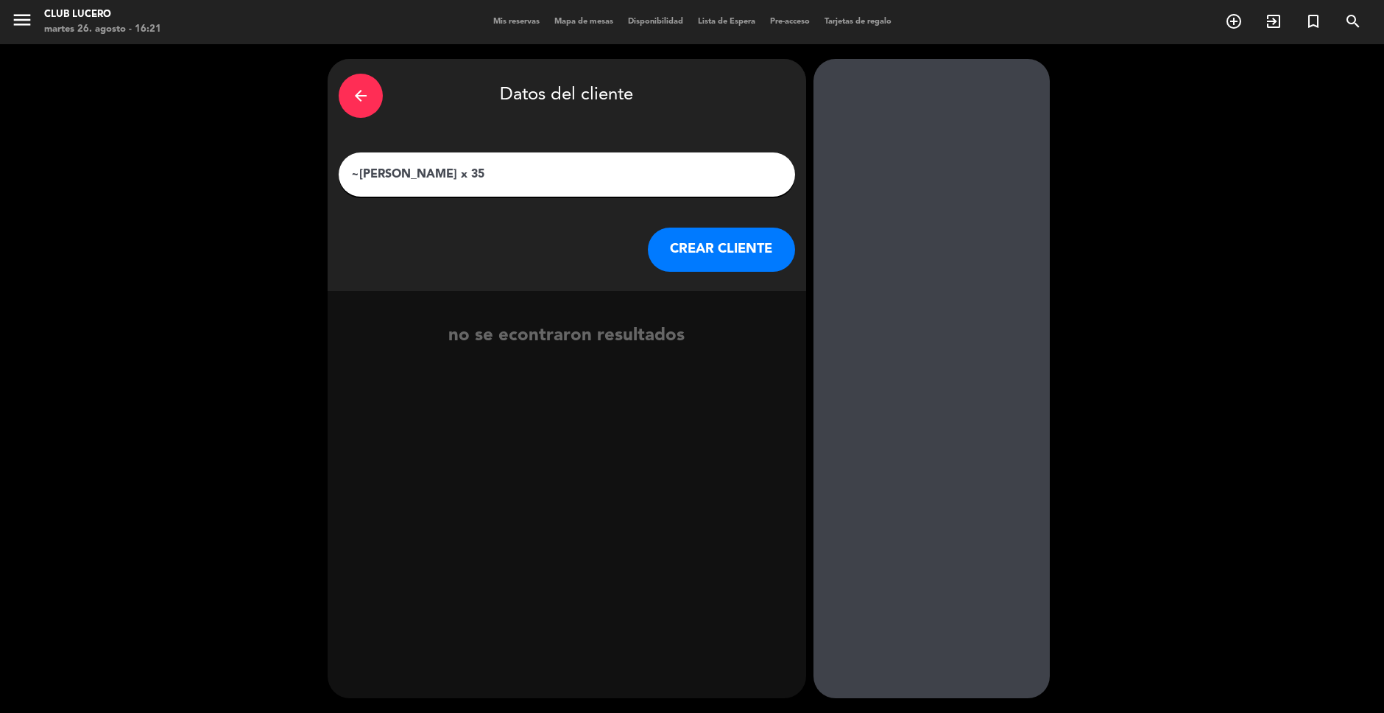
type input "~[PERSON_NAME] x 35"
click at [680, 251] on button "CREAR CLIENTE" at bounding box center [721, 250] width 147 height 44
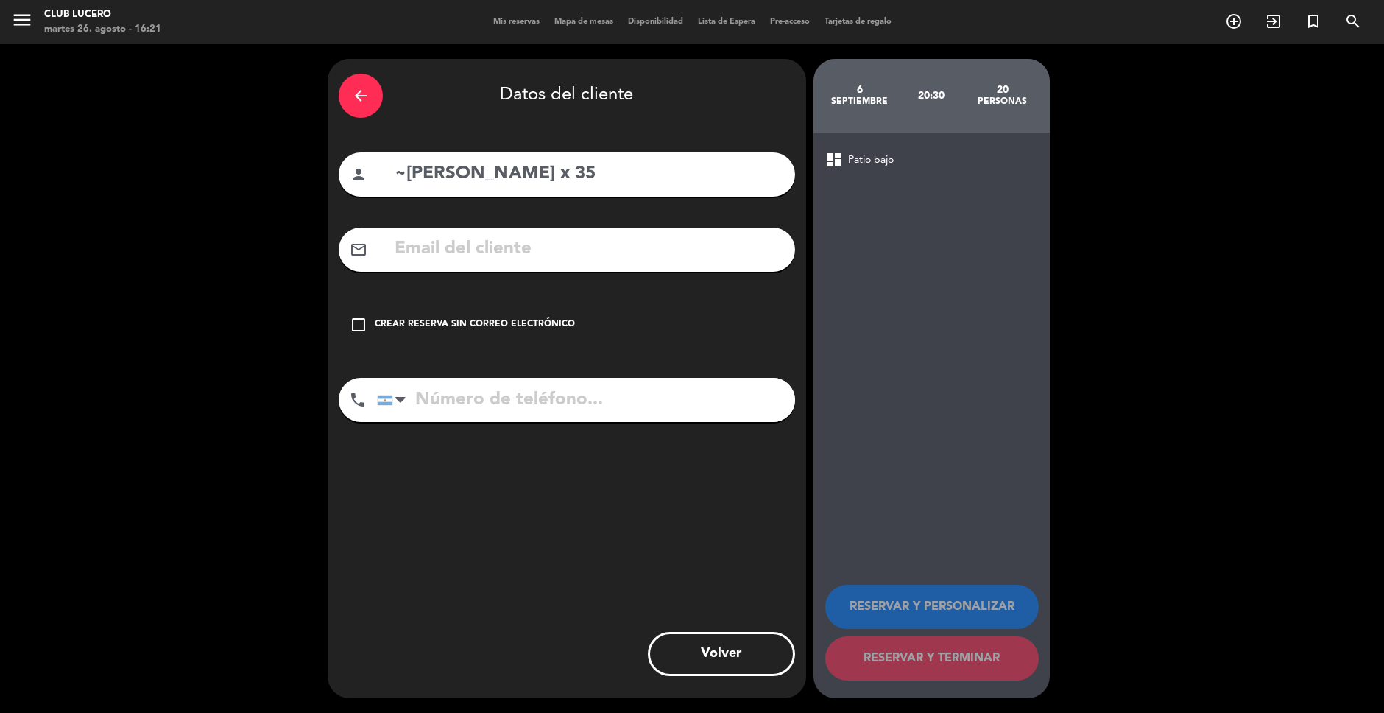
click at [355, 320] on icon "check_box_outline_blank" at bounding box center [359, 325] width 18 height 18
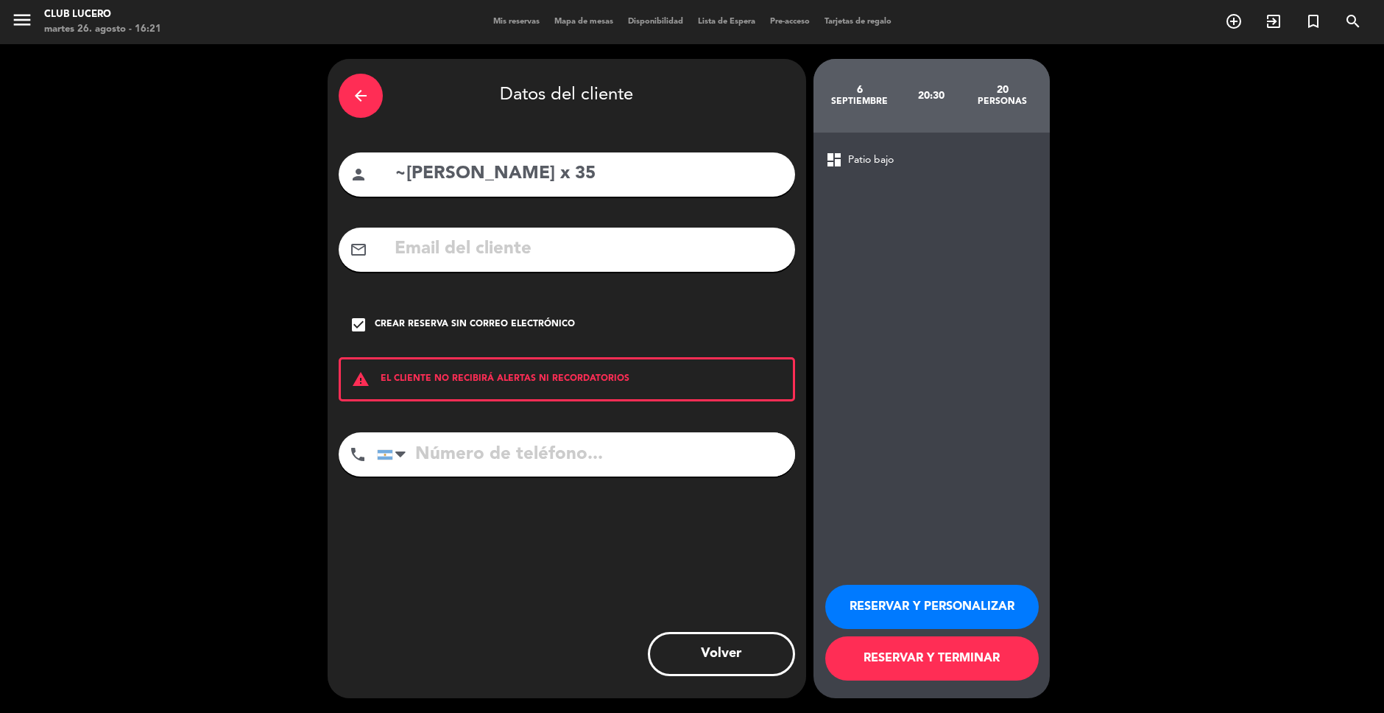
click at [518, 473] on input "tel" at bounding box center [586, 454] width 418 height 44
paste input "[PHONE_NUMBER]"
type input "[PHONE_NUMBER]"
click at [888, 599] on button "RESERVAR Y PERSONALIZAR" at bounding box center [932, 607] width 214 height 44
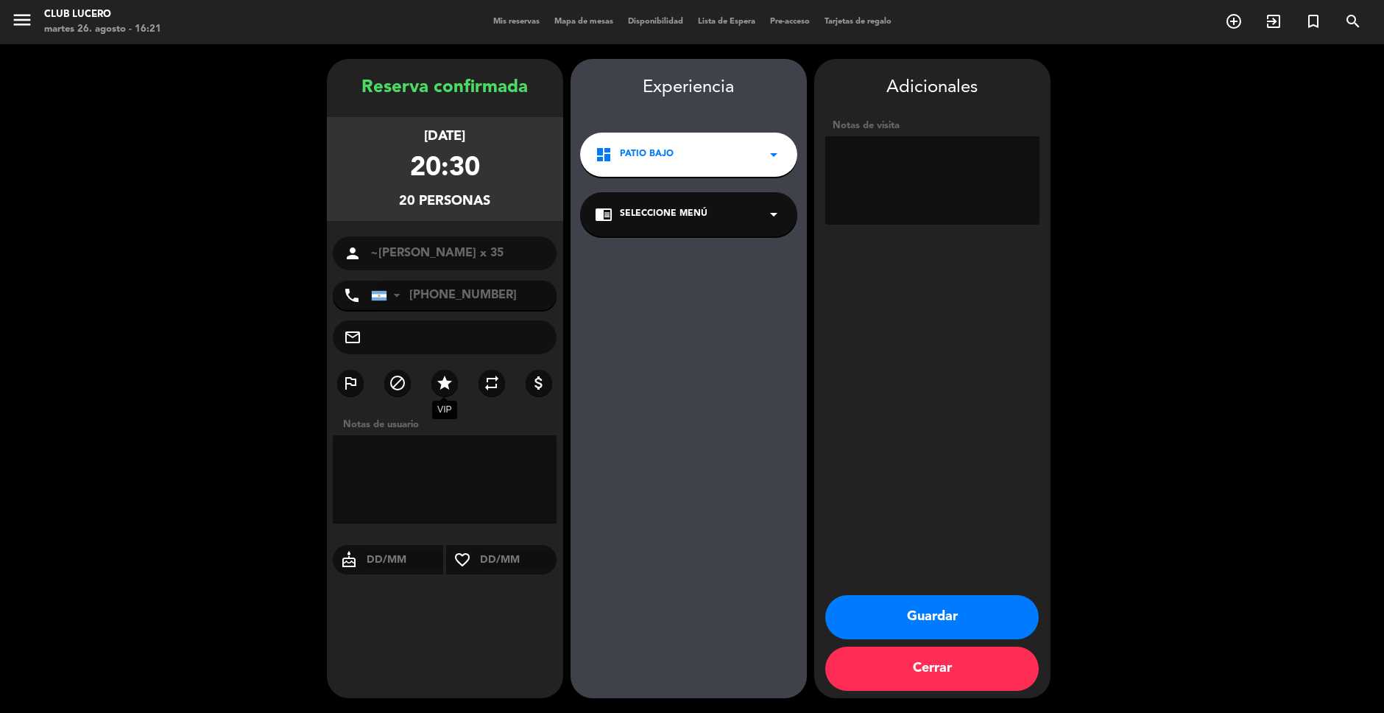
click at [440, 381] on icon "star" at bounding box center [445, 383] width 18 height 18
click at [895, 162] on textarea at bounding box center [932, 180] width 214 height 88
paste textarea "10 VAPORERAS CON 4 BAOS C/U (40 UN. TOTALES) 3 TRAGOS POR PERSONA (VALOR 1 TICK…"
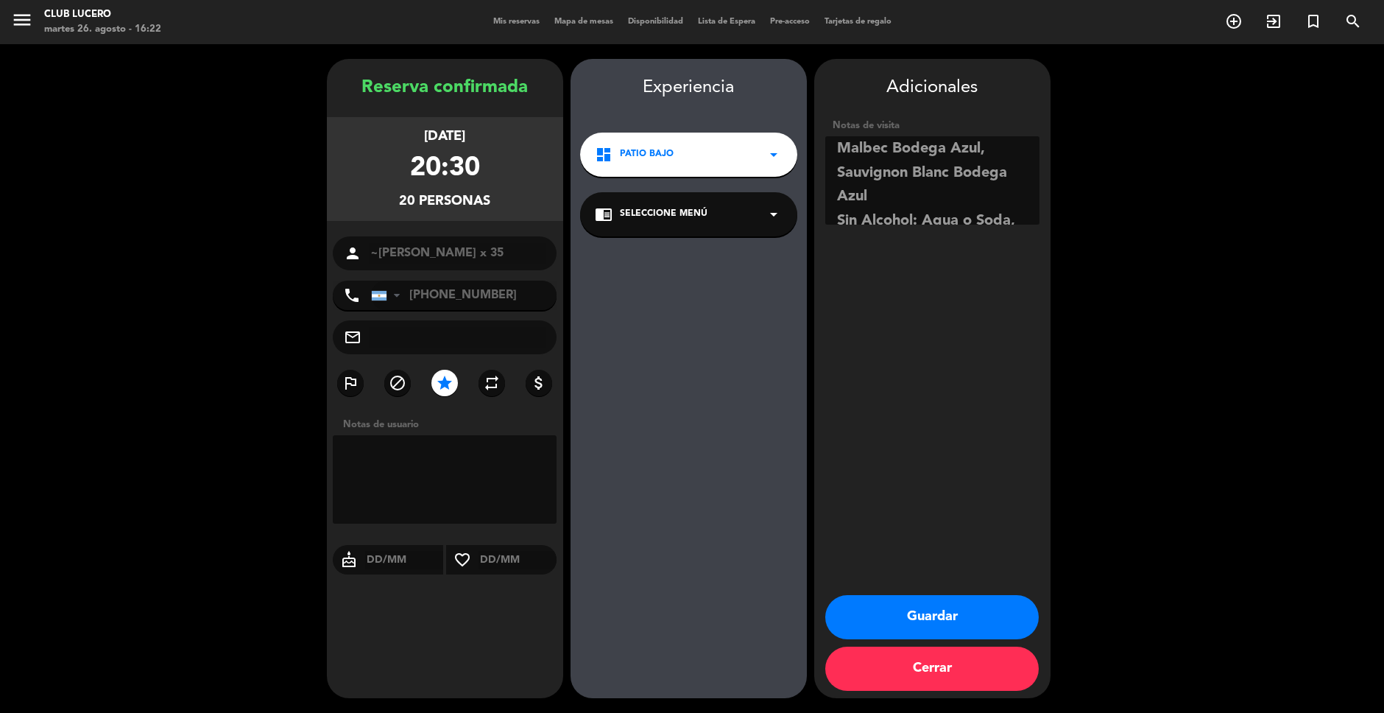
click at [908, 206] on textarea at bounding box center [932, 180] width 214 height 88
click at [912, 176] on textarea at bounding box center [932, 180] width 214 height 88
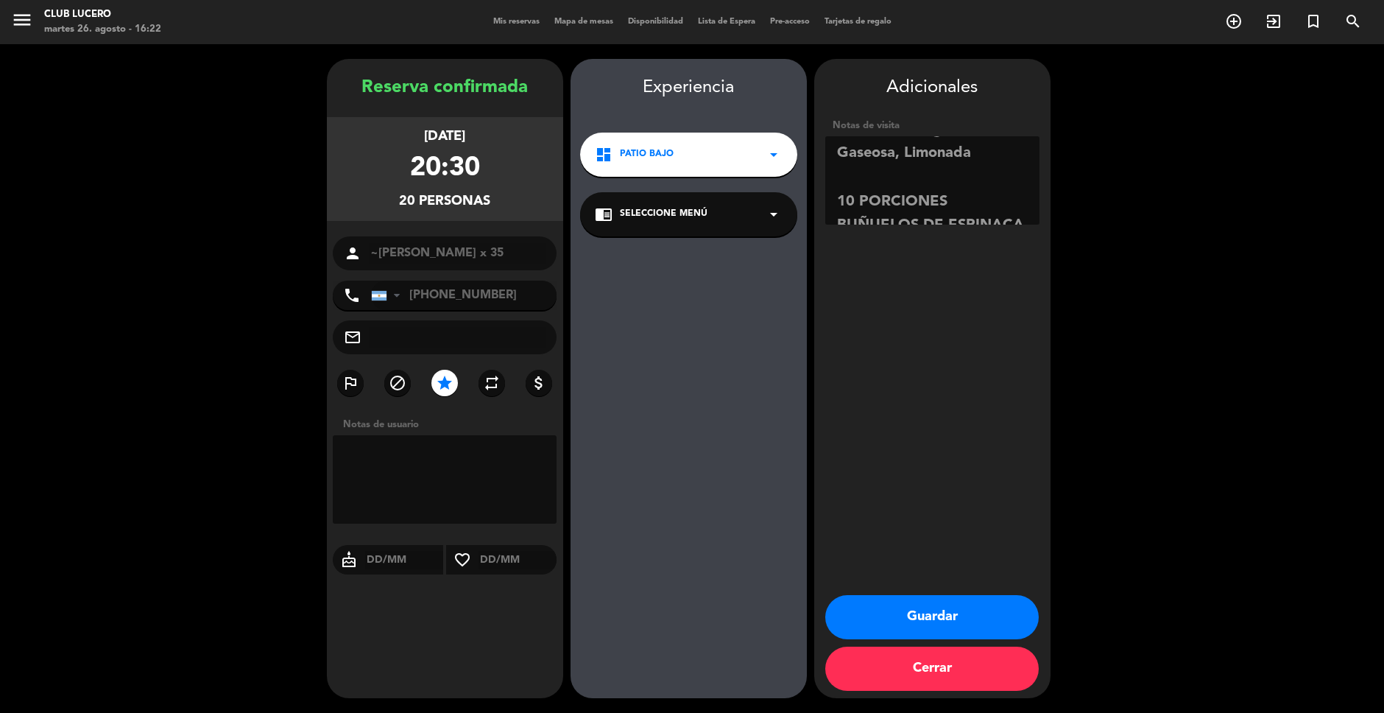
click at [912, 179] on textarea at bounding box center [932, 180] width 214 height 88
drag, startPoint x: 963, startPoint y: 181, endPoint x: 837, endPoint y: 177, distance: 126.0
click at [837, 177] on textarea at bounding box center [932, 180] width 214 height 88
click at [948, 188] on textarea at bounding box center [932, 180] width 214 height 88
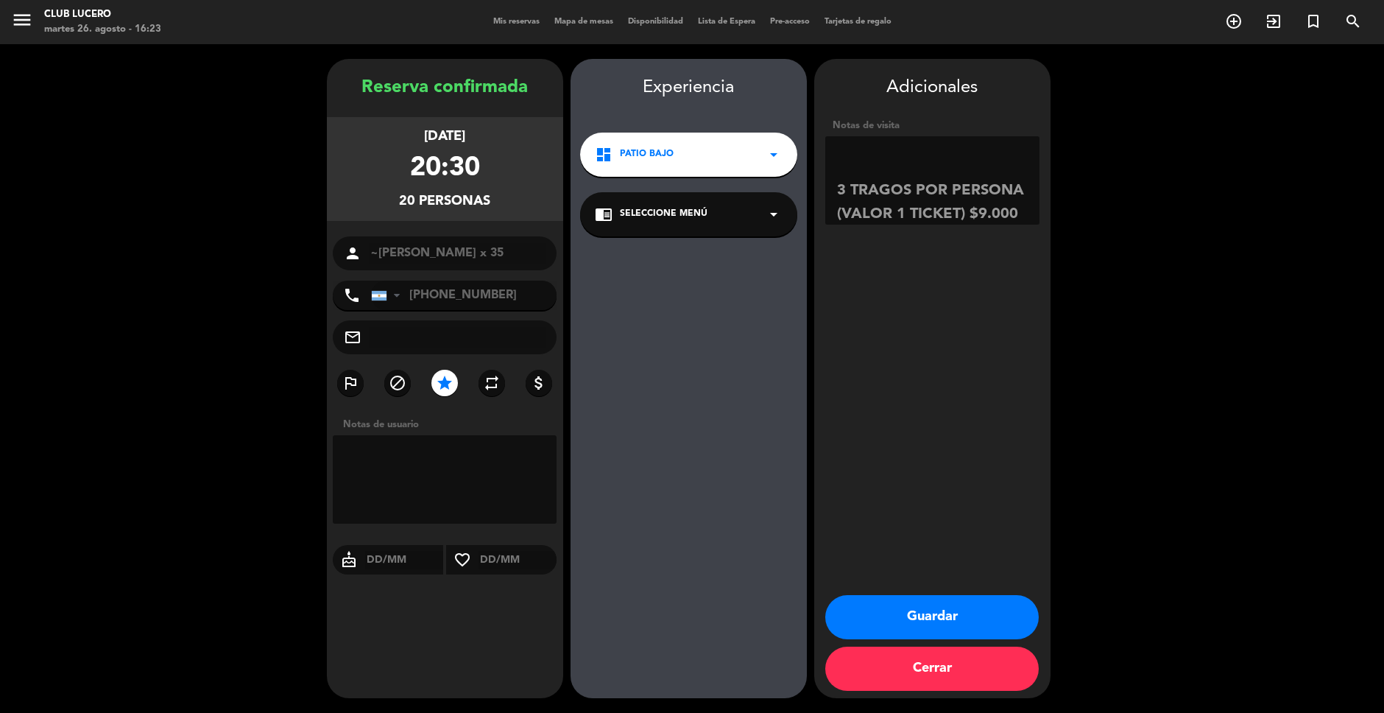
scroll to position [177, 0]
drag, startPoint x: 979, startPoint y: 176, endPoint x: 838, endPoint y: 161, distance: 142.2
click at [838, 161] on textarea at bounding box center [932, 180] width 214 height 88
click at [850, 200] on textarea at bounding box center [932, 180] width 214 height 88
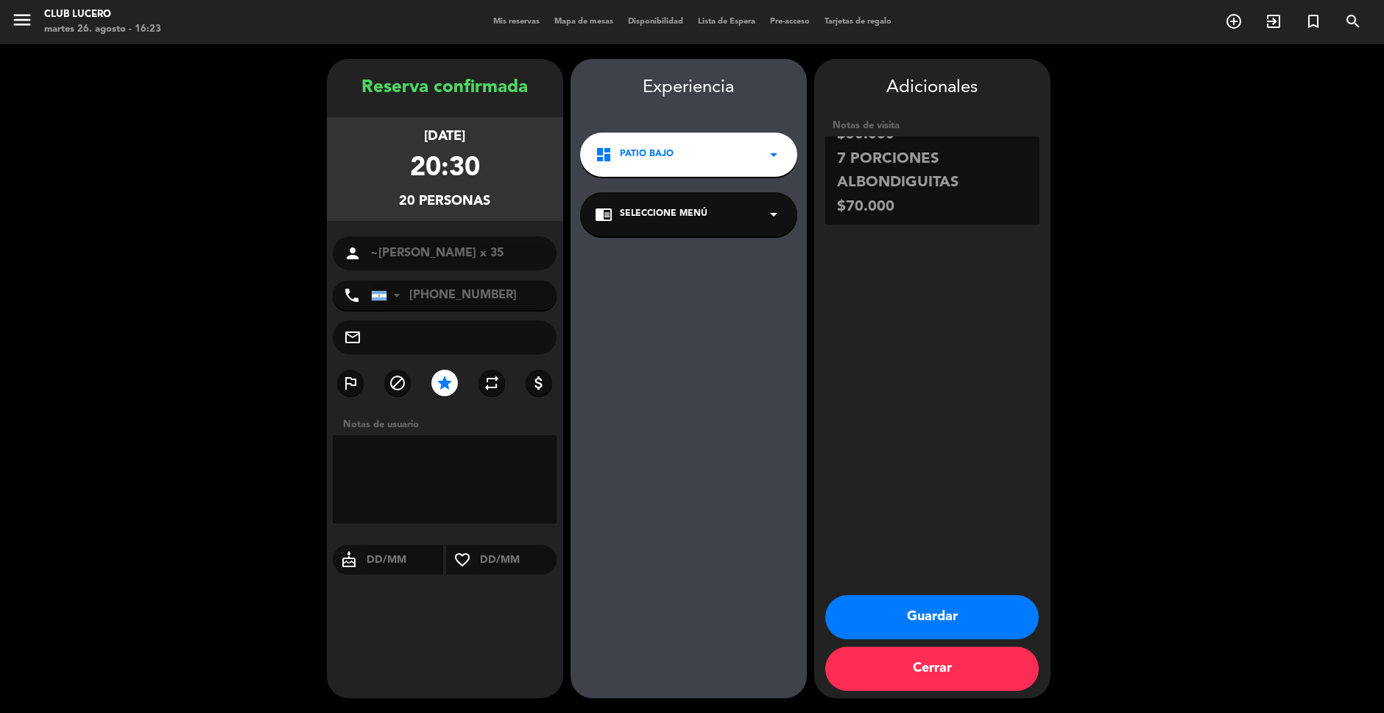
paste textarea "3 TRAGOS POR PERSONA (VALOR 1 TICKET) $9.000 Aperitivos: [PERSON_NAME], [PERSON…"
click at [911, 205] on textarea at bounding box center [932, 180] width 214 height 88
click at [903, 207] on textarea at bounding box center [932, 180] width 214 height 88
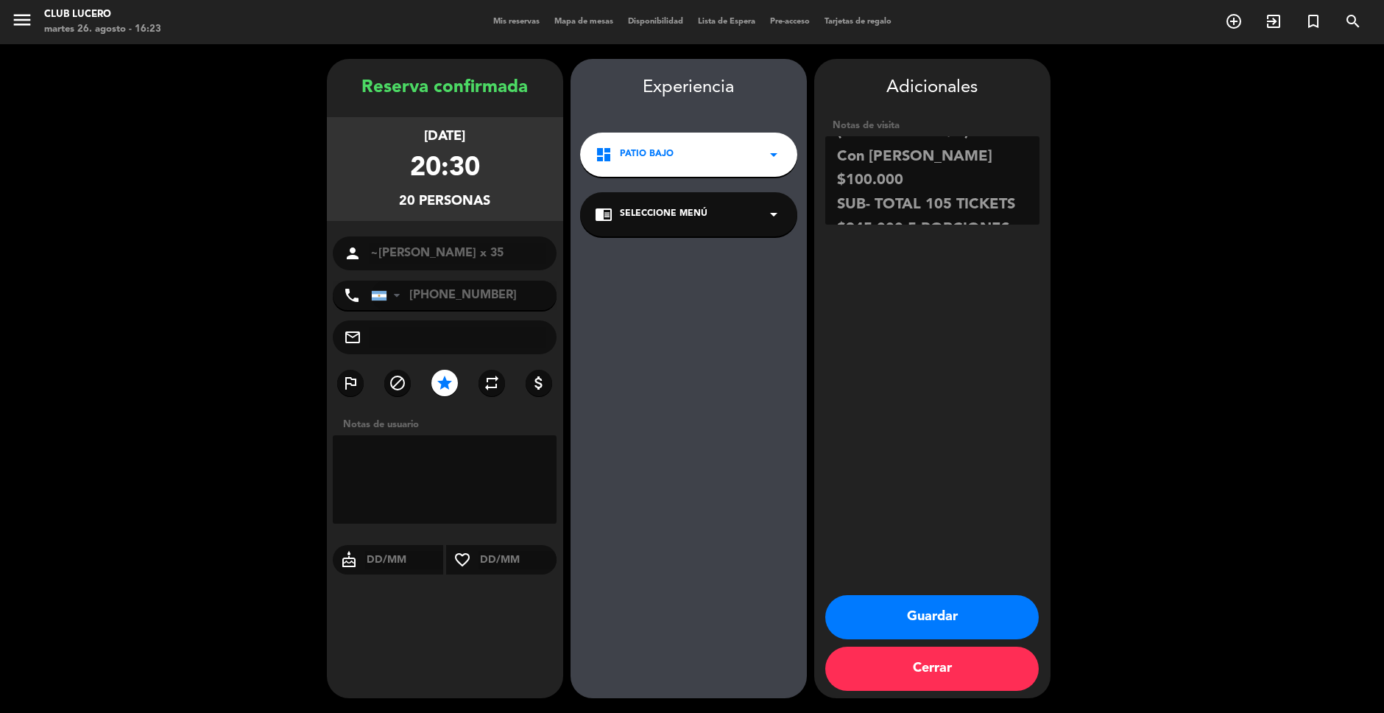
click at [903, 207] on textarea at bounding box center [932, 180] width 214 height 88
click at [854, 202] on textarea at bounding box center [932, 180] width 214 height 88
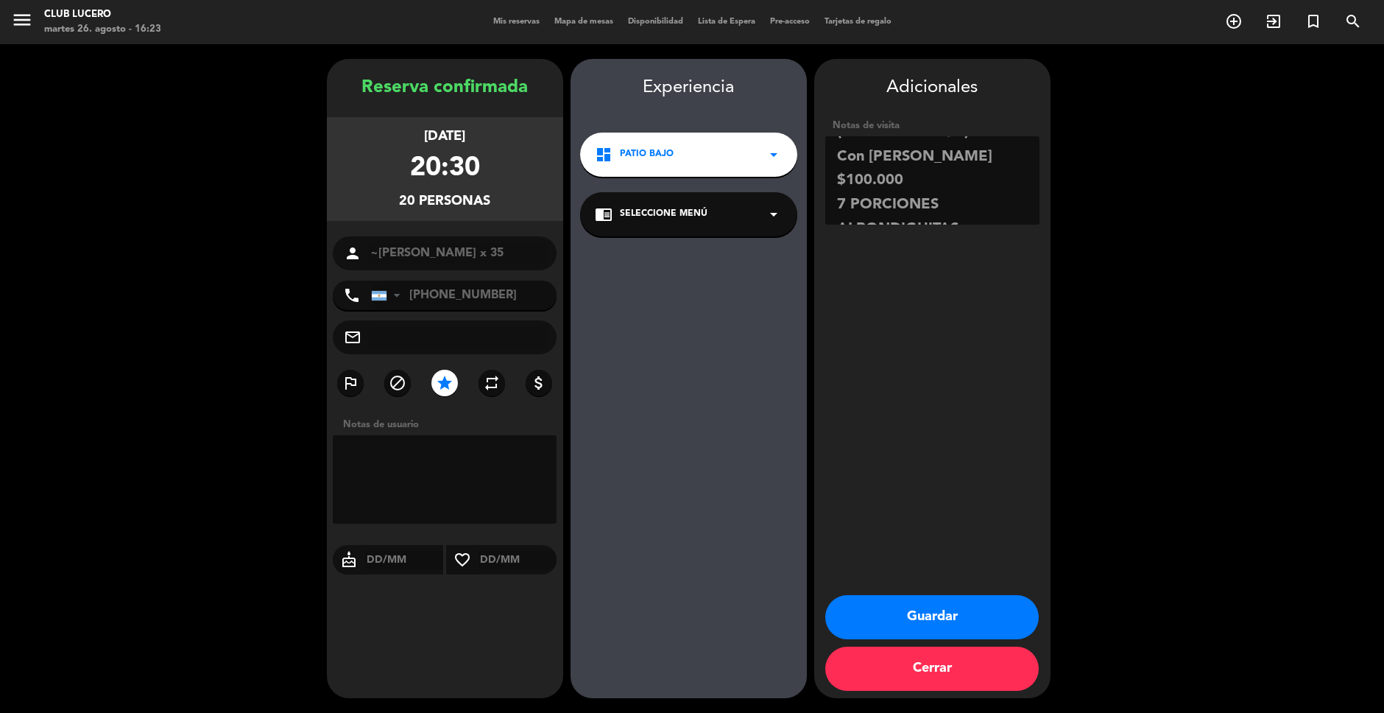
click at [877, 180] on textarea at bounding box center [932, 180] width 214 height 88
click at [863, 177] on textarea at bounding box center [932, 180] width 214 height 88
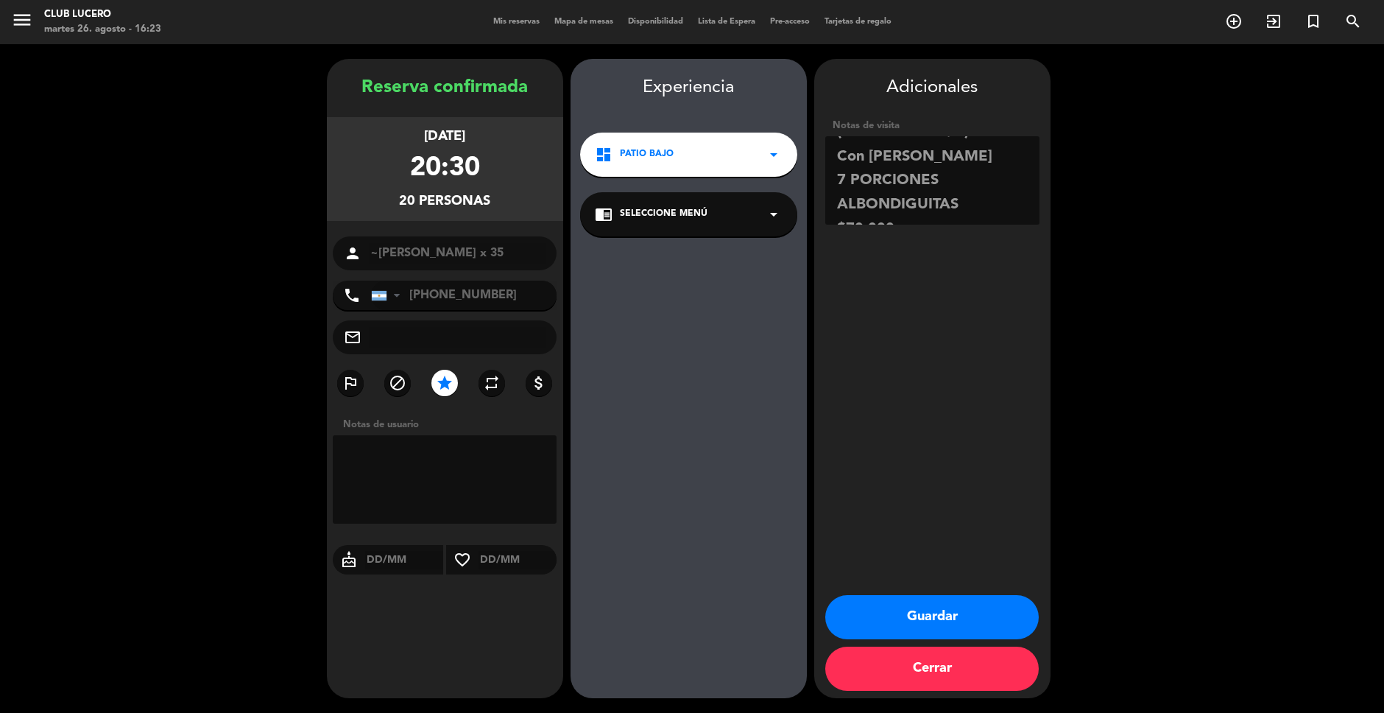
click at [866, 163] on textarea at bounding box center [932, 180] width 214 height 88
click at [856, 219] on textarea at bounding box center [932, 180] width 214 height 88
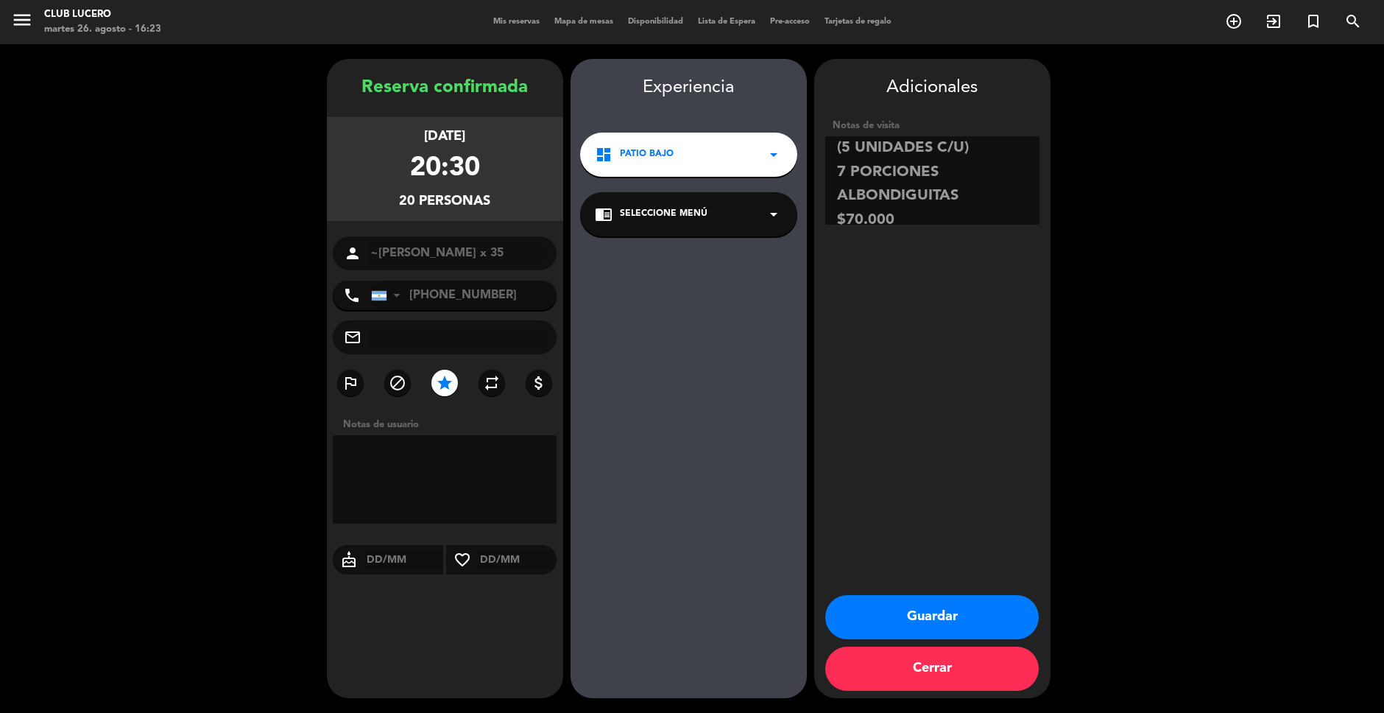
click at [856, 219] on textarea at bounding box center [932, 180] width 214 height 88
click at [947, 204] on textarea at bounding box center [932, 180] width 214 height 88
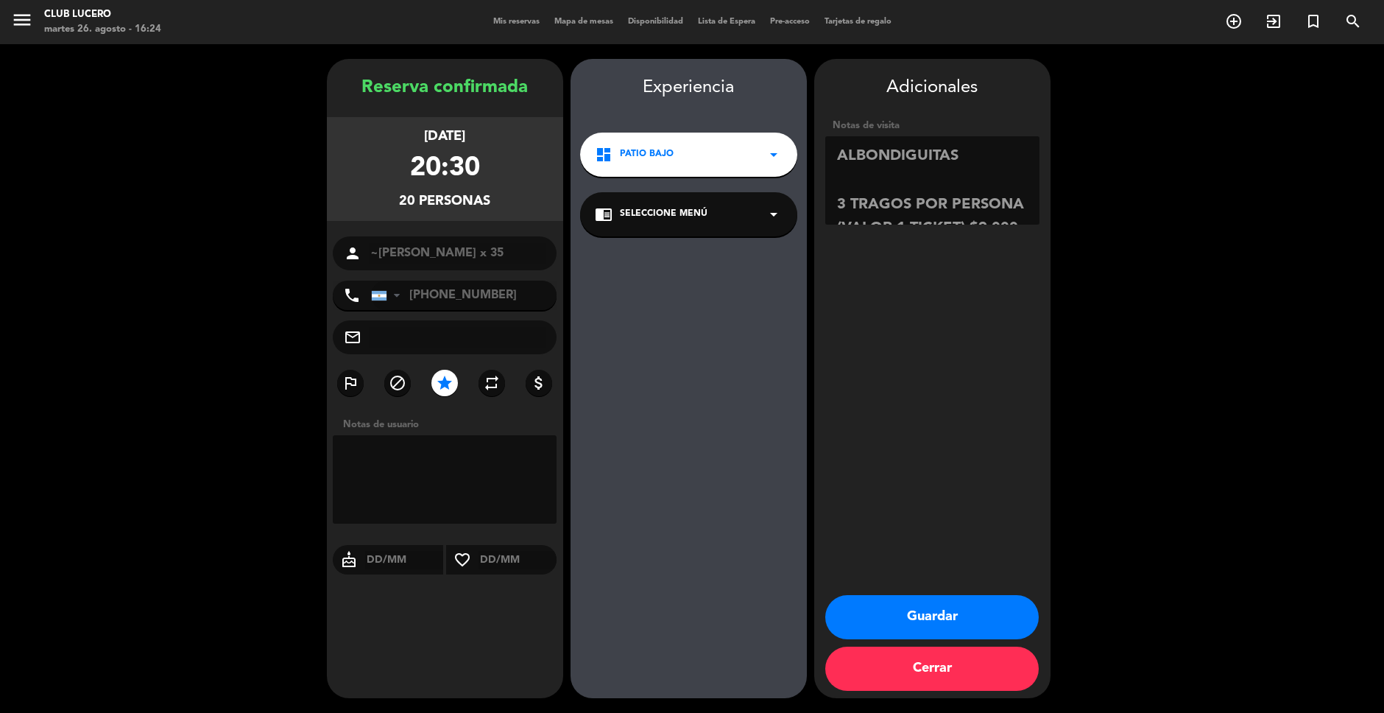
paste textarea "SUB- TOTAL 105 TICKETS $945.000 5 PORCIONES HUMMUS"
click at [974, 188] on textarea at bounding box center [932, 180] width 214 height 88
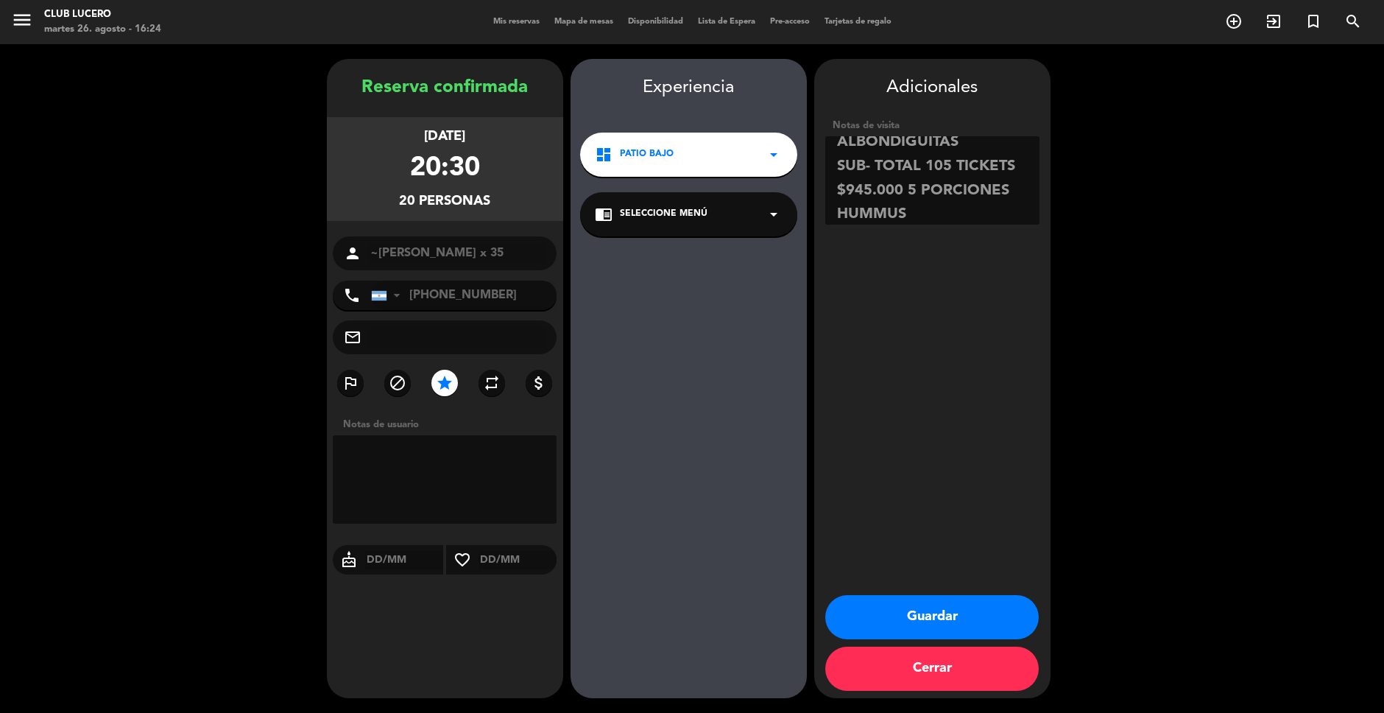
click at [974, 188] on textarea at bounding box center [932, 180] width 214 height 88
click at [1018, 188] on textarea at bounding box center [932, 180] width 214 height 88
drag, startPoint x: 907, startPoint y: 187, endPoint x: 830, endPoint y: 172, distance: 78.8
click at [830, 172] on textarea at bounding box center [932, 180] width 214 height 88
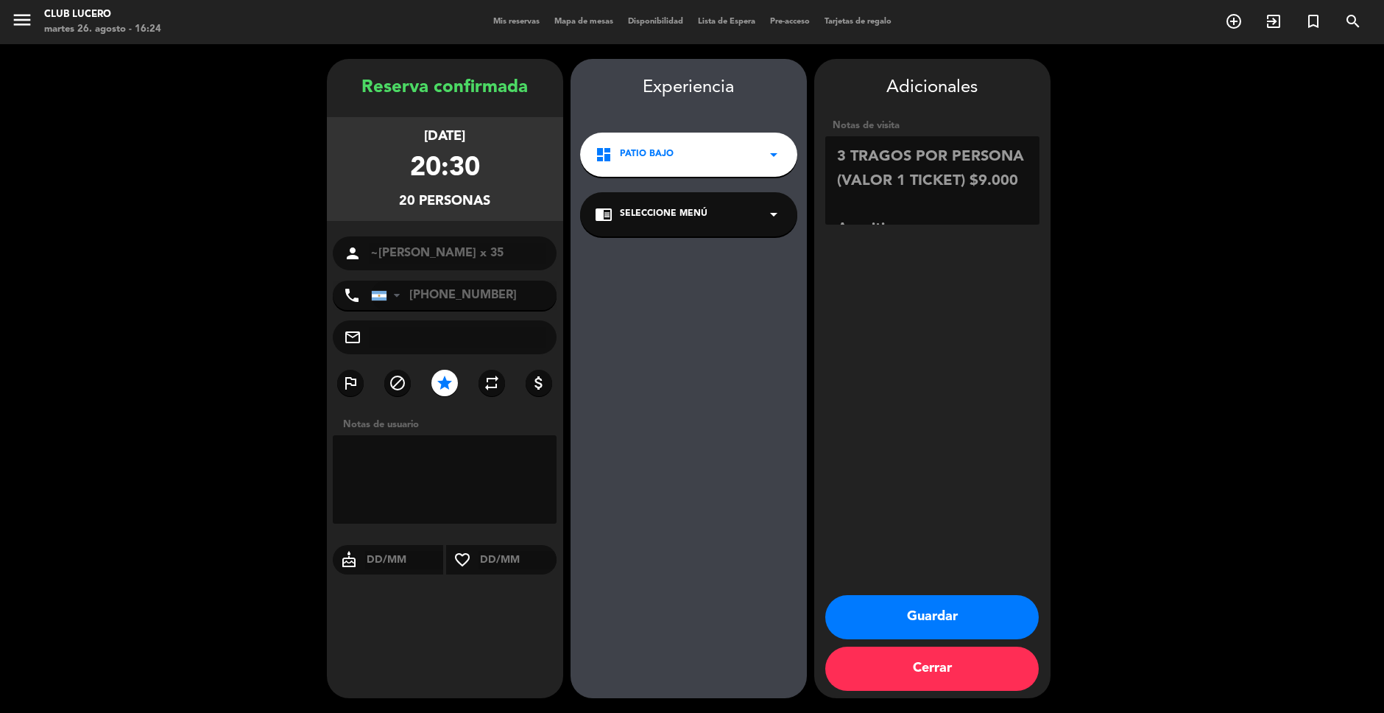
click at [926, 172] on textarea at bounding box center [932, 180] width 214 height 88
click at [926, 176] on textarea at bounding box center [932, 180] width 214 height 88
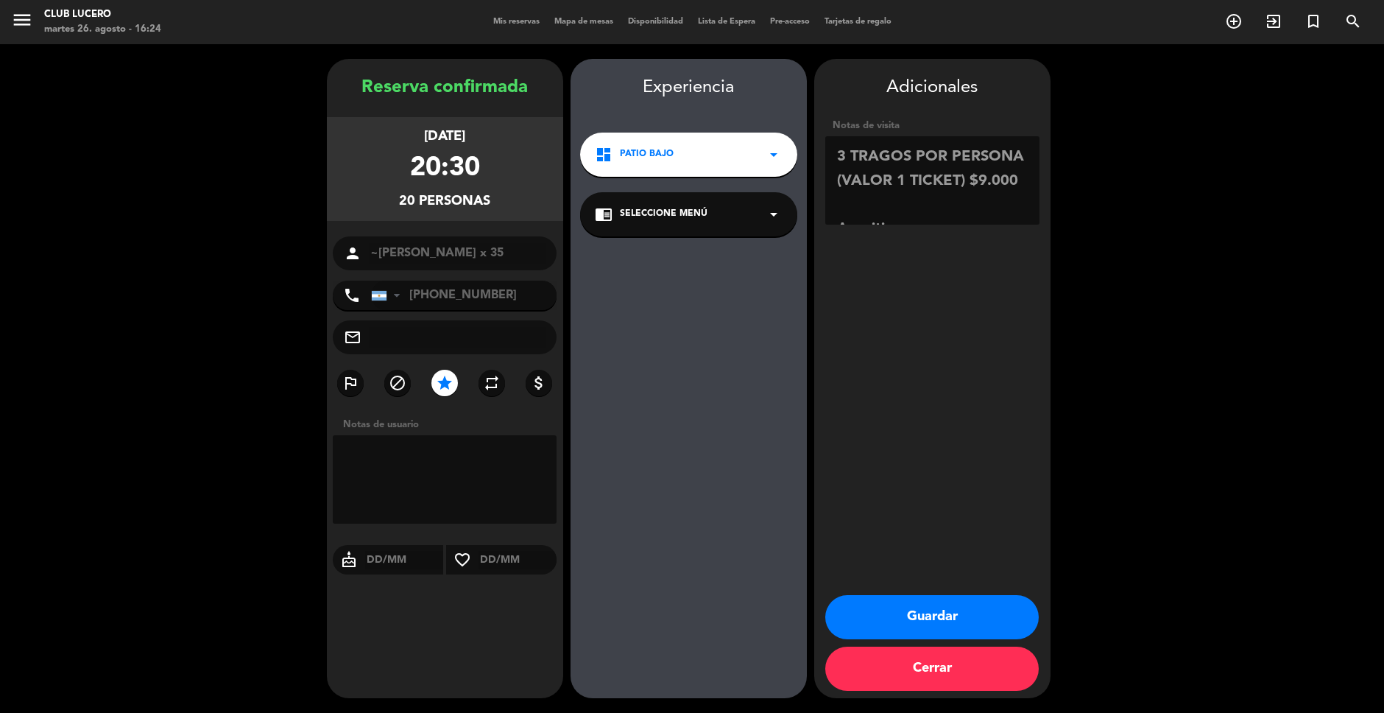
click at [926, 176] on textarea at bounding box center [932, 180] width 214 height 88
click at [994, 179] on textarea at bounding box center [932, 180] width 214 height 88
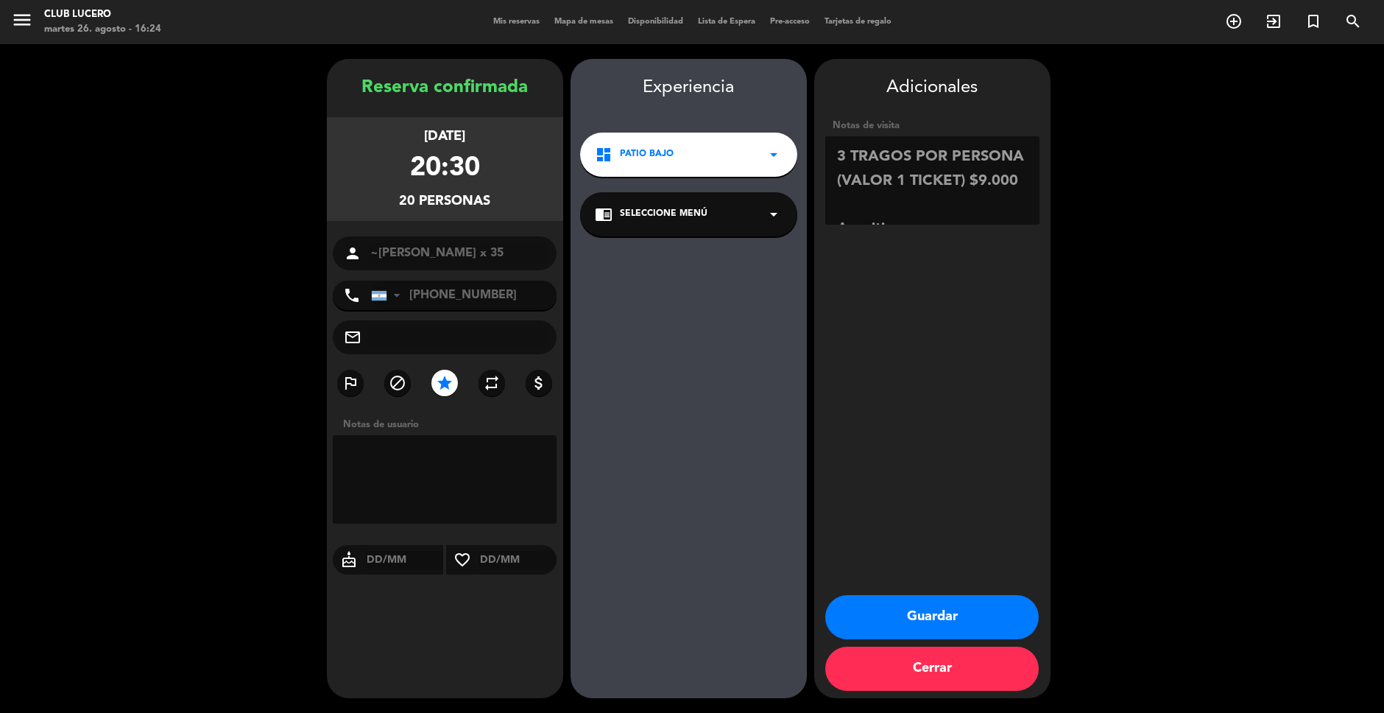
drag, startPoint x: 1015, startPoint y: 181, endPoint x: 831, endPoint y: 174, distance: 183.5
click at [831, 174] on textarea at bounding box center [932, 180] width 214 height 88
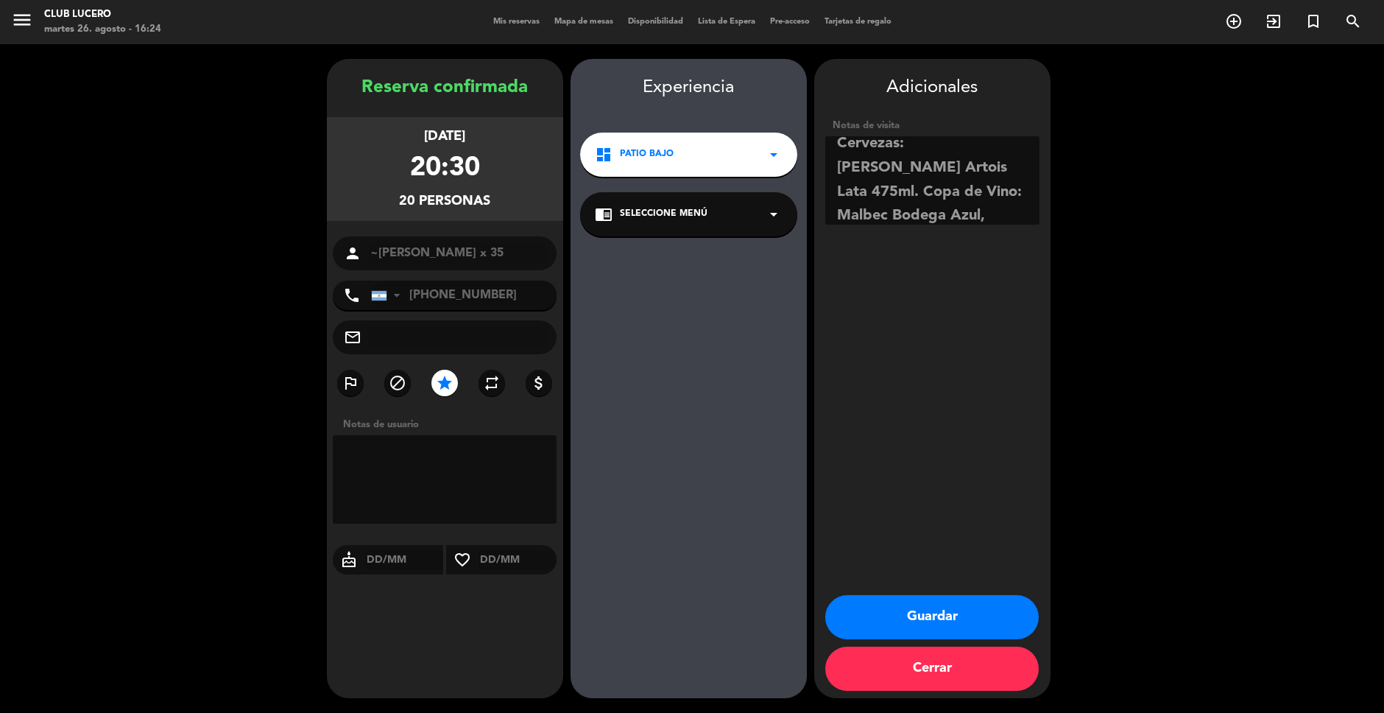
scroll to position [572, 0]
click at [847, 184] on textarea at bounding box center [932, 180] width 214 height 88
click at [1004, 204] on textarea at bounding box center [932, 180] width 214 height 88
click at [850, 167] on textarea at bounding box center [932, 180] width 214 height 88
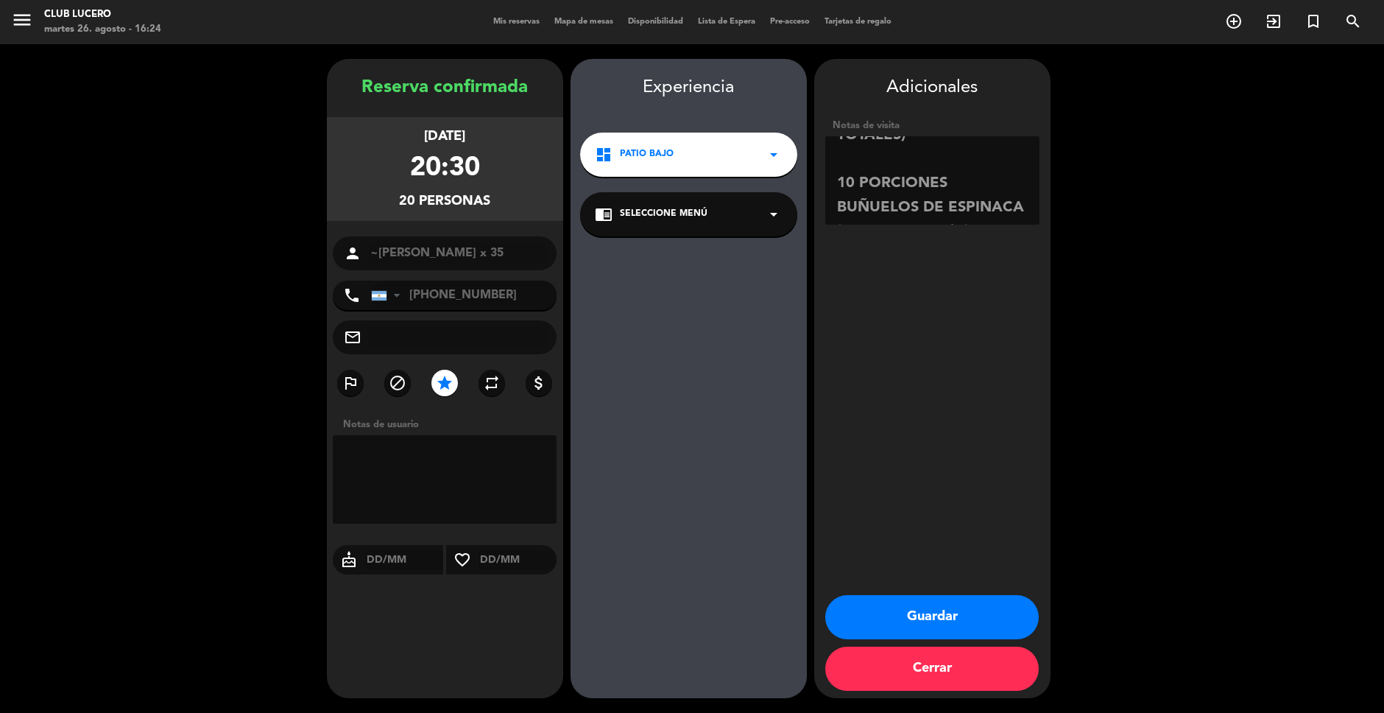
scroll to position [0, 0]
drag, startPoint x: 900, startPoint y: 194, endPoint x: 902, endPoint y: 85, distance: 108.3
click at [902, 85] on div "Adicionales Notas de visita" at bounding box center [932, 152] width 236 height 157
type textarea "Reserva paga de menu de 35 personas que tiene: 10 VAPORERAS CON 4 BAOS C/U (40 …"
click at [945, 610] on button "Guardar" at bounding box center [932, 617] width 214 height 44
